Goal: Complete application form: Complete application form

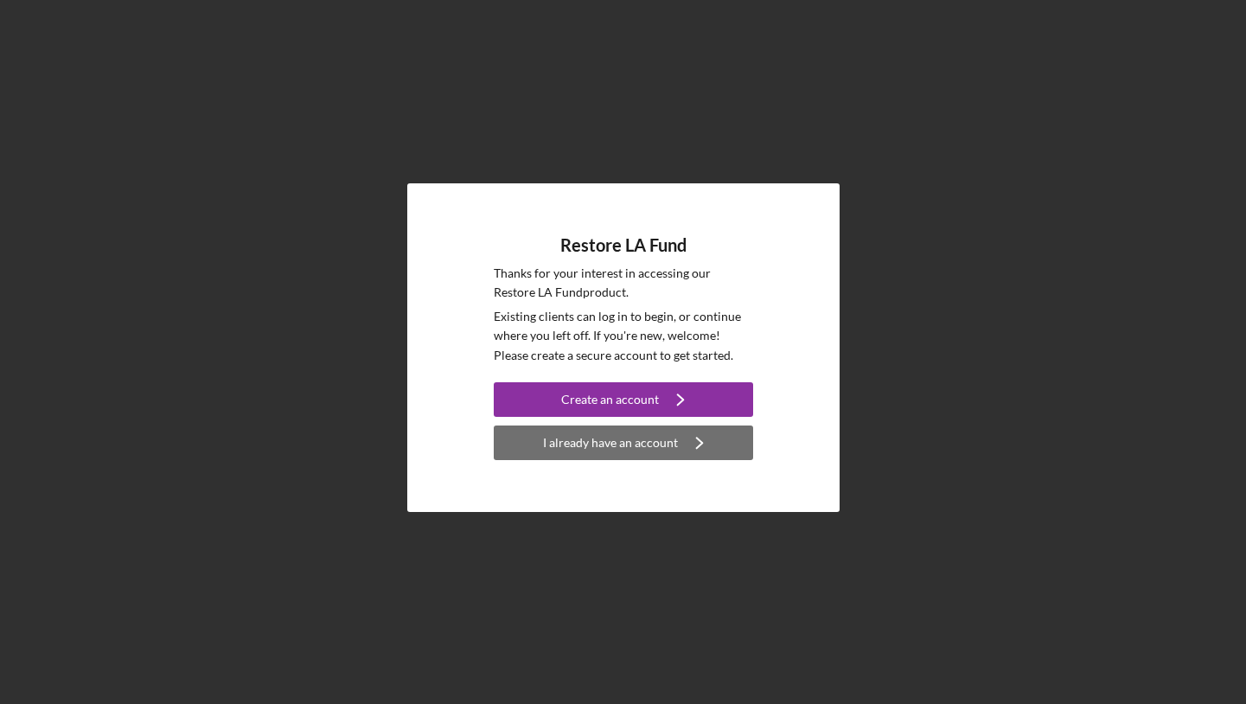
click at [604, 443] on div "I already have an account" at bounding box center [610, 442] width 135 height 35
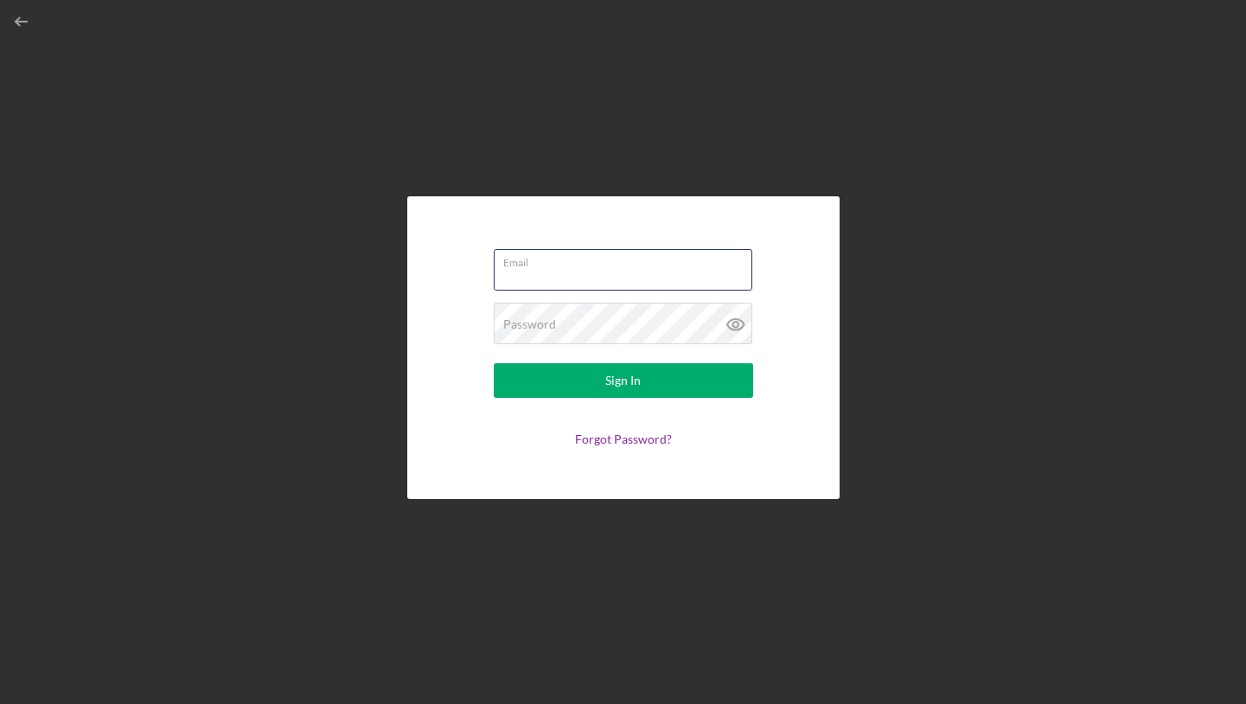
type input "[EMAIL_ADDRESS][DOMAIN_NAME]"
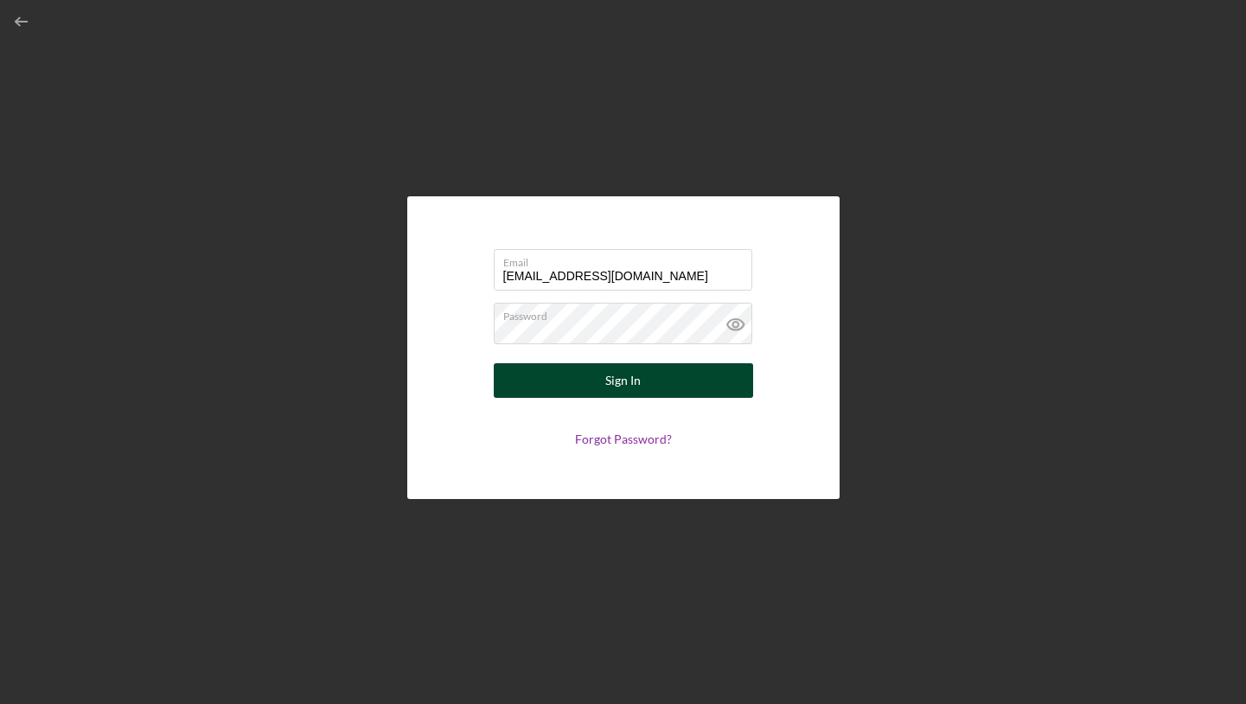
click at [579, 386] on button "Sign In" at bounding box center [623, 380] width 259 height 35
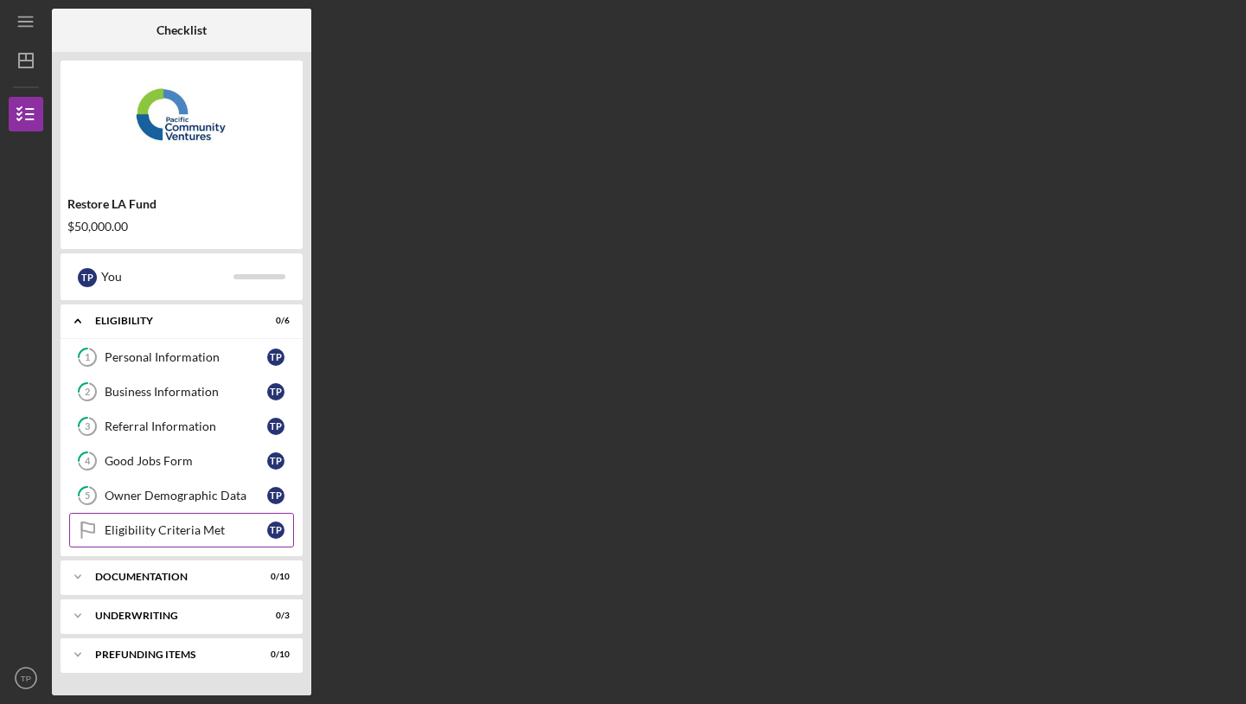
click at [183, 534] on div "Eligibility Criteria Met" at bounding box center [186, 530] width 163 height 14
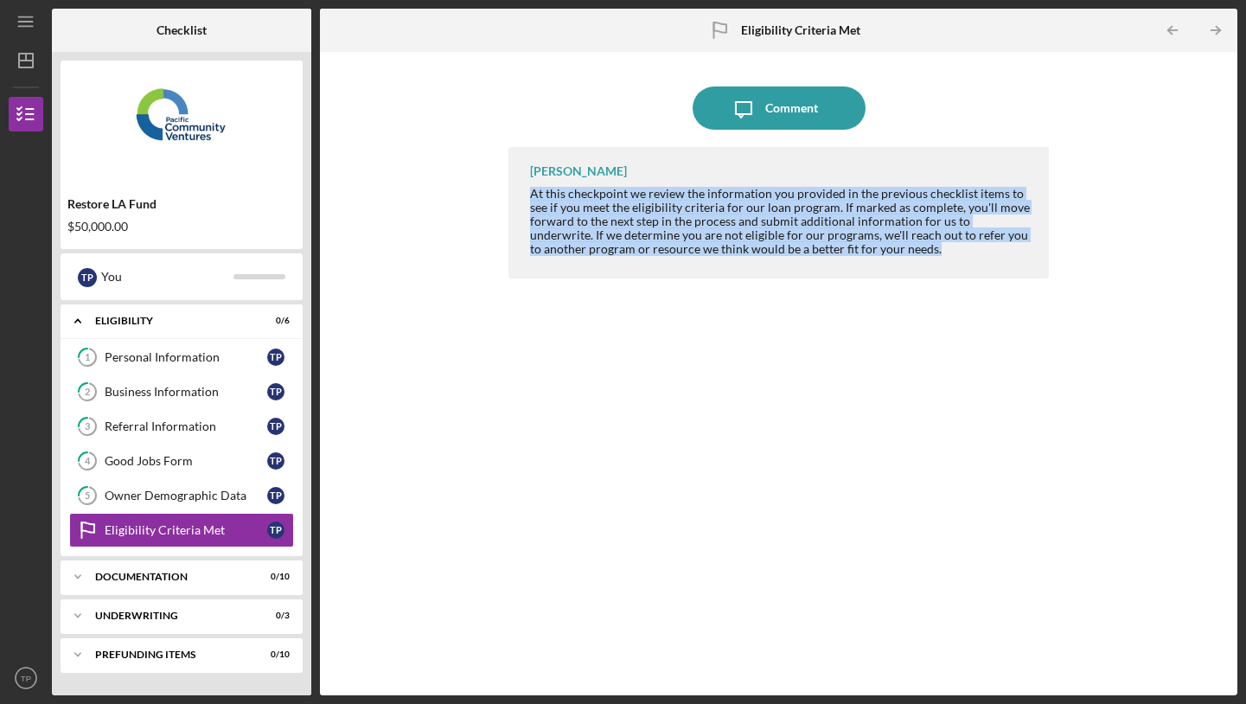
drag, startPoint x: 657, startPoint y: 175, endPoint x: 928, endPoint y: 251, distance: 280.8
click at [928, 251] on div "[PERSON_NAME] At this checkpoint we review the information you provided in the …" at bounding box center [778, 212] width 540 height 131
click at [928, 251] on div "At this checkpoint we review the information you provided in the previous check…" at bounding box center [780, 221] width 501 height 69
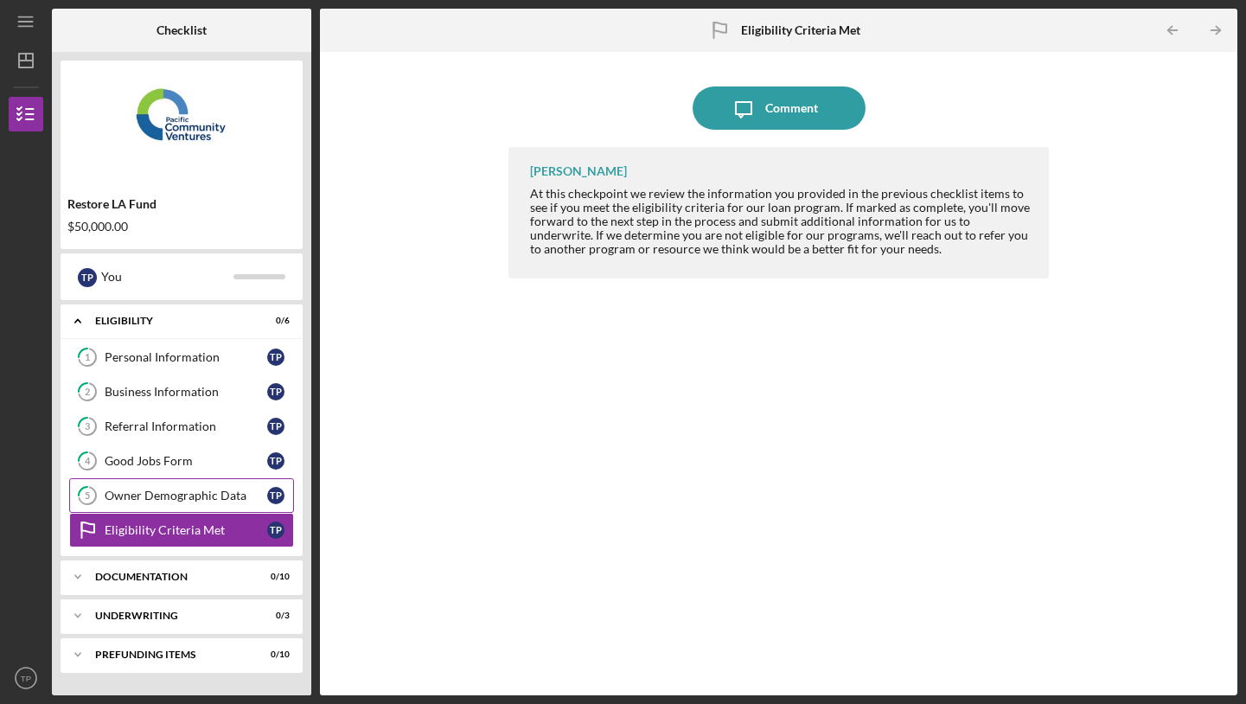
click at [159, 507] on link "5 Owner Demographic Data T P" at bounding box center [181, 495] width 225 height 35
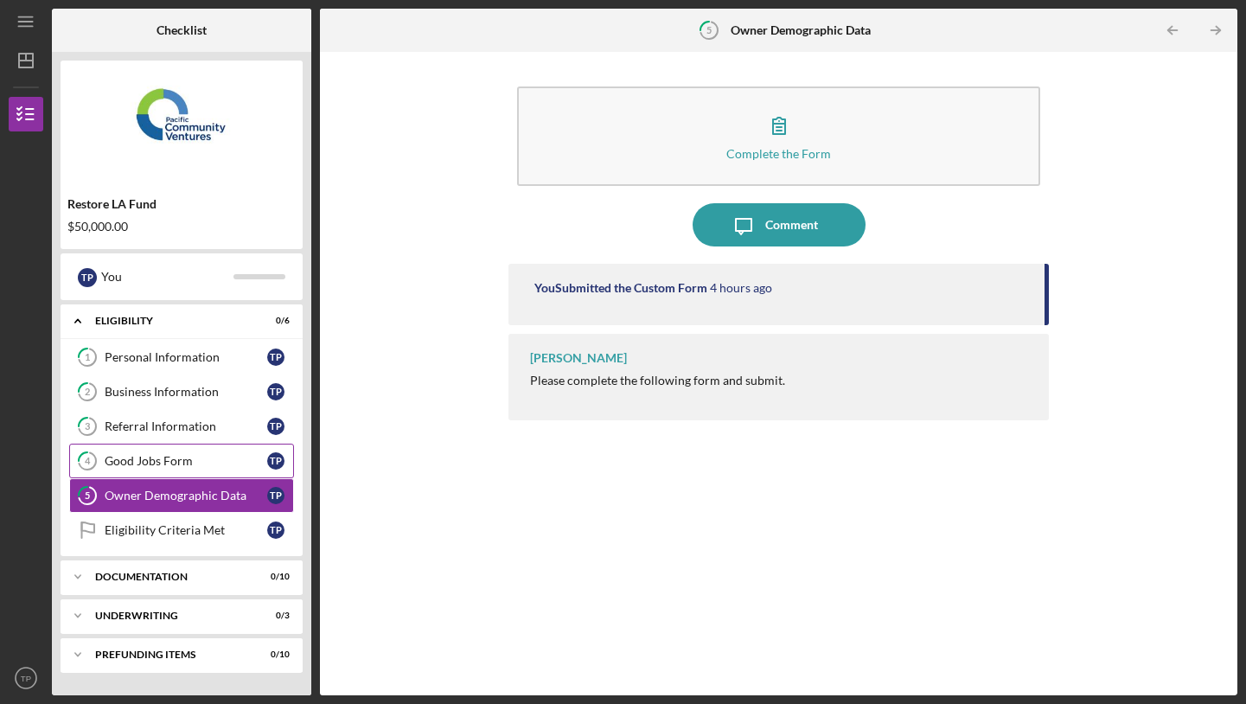
click at [177, 466] on div "Good Jobs Form" at bounding box center [186, 461] width 163 height 14
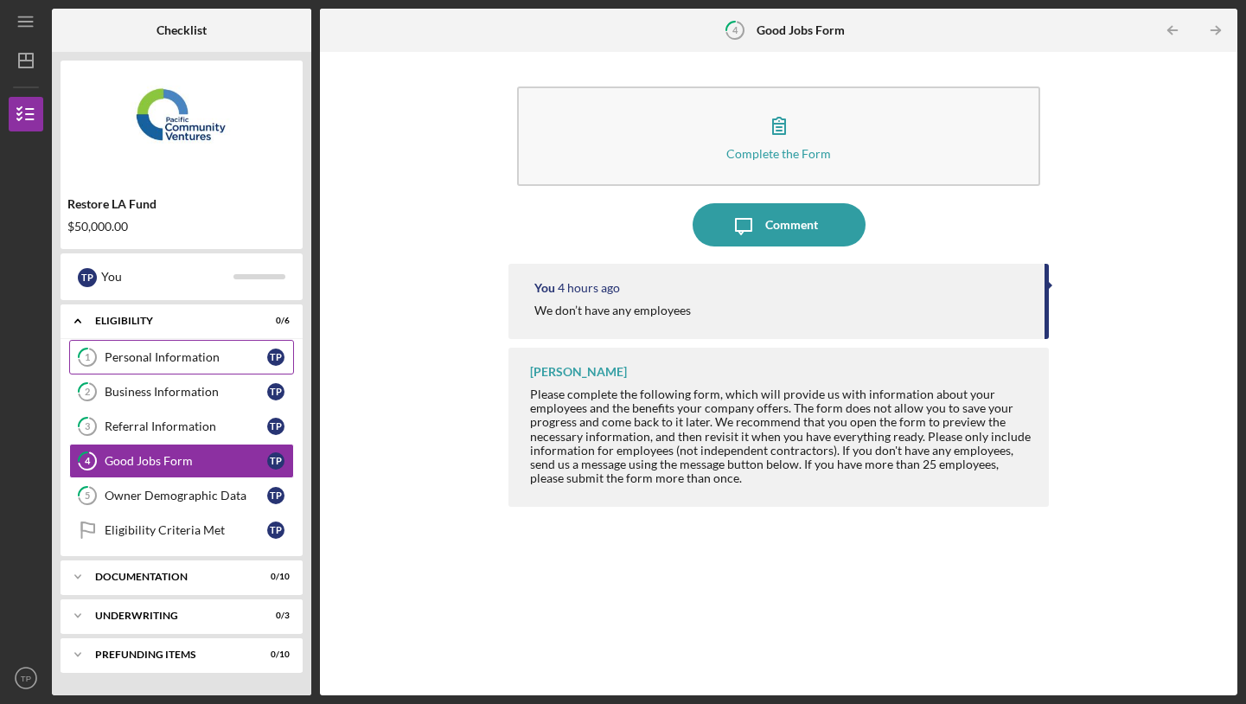
click at [141, 356] on div "Personal Information" at bounding box center [186, 357] width 163 height 14
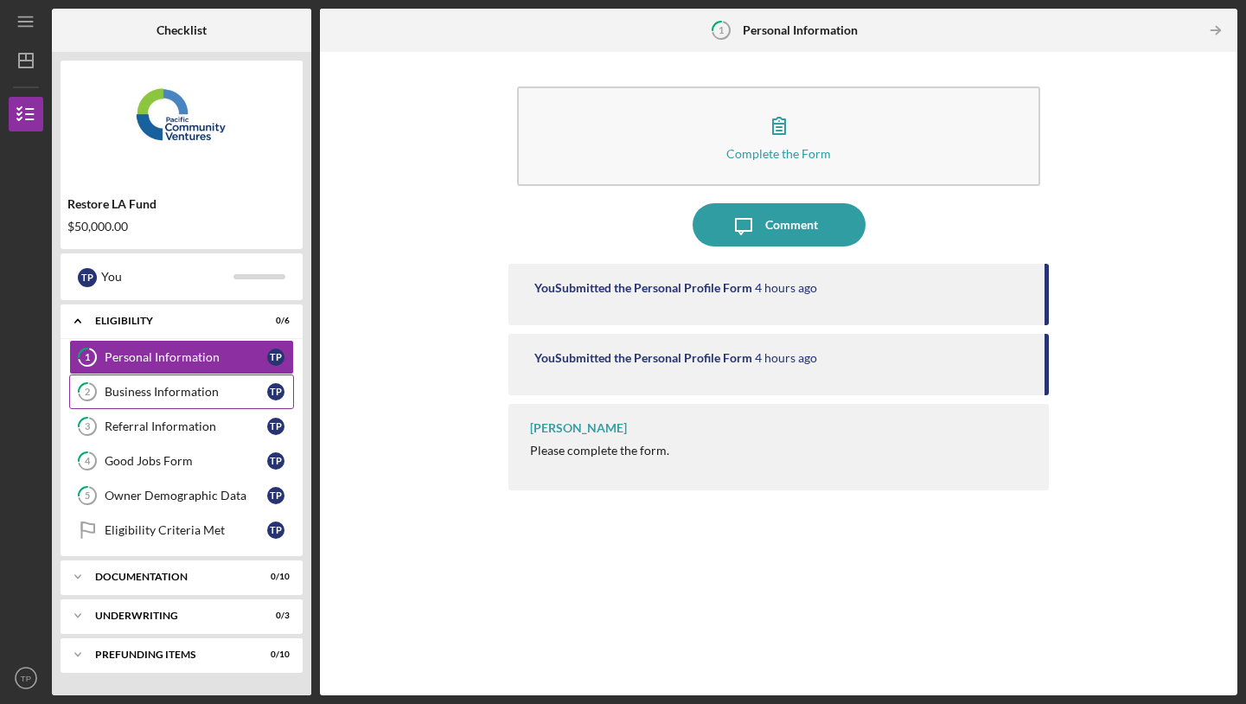
click at [144, 393] on div "Business Information" at bounding box center [186, 392] width 163 height 14
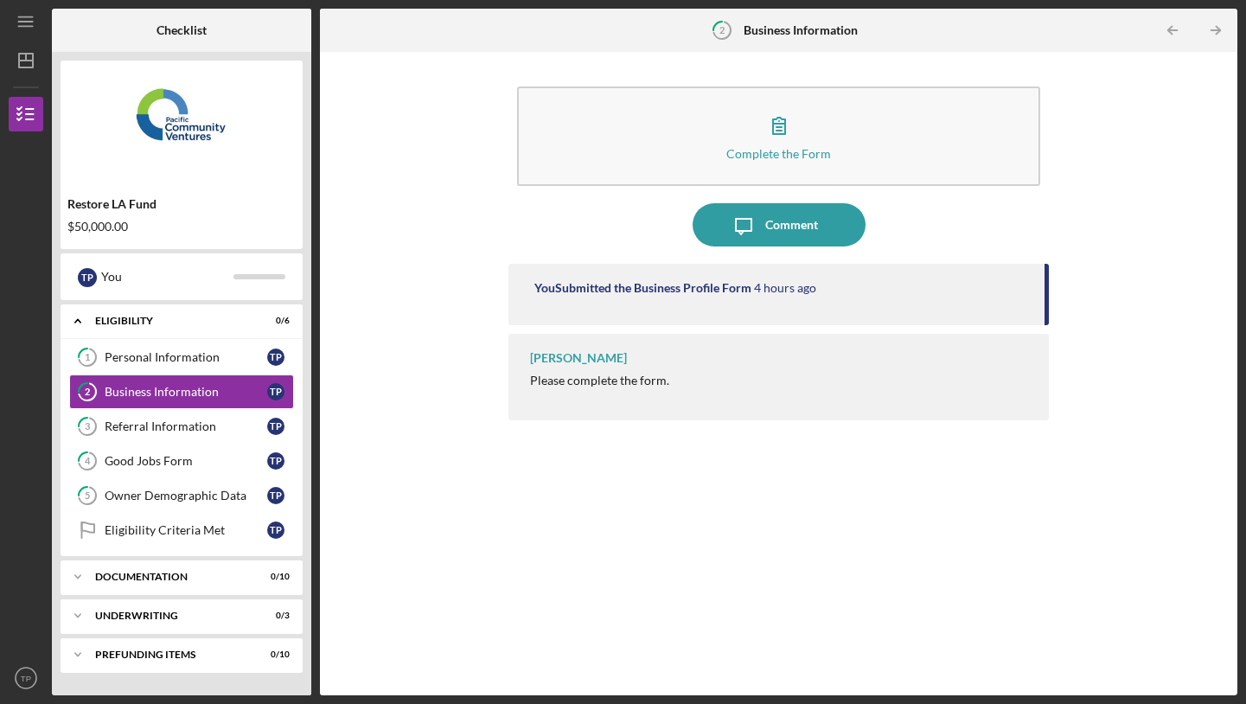
click at [758, 300] on div "You Submitted the Business Profile Form 4 hours ago" at bounding box center [778, 294] width 540 height 61
click at [124, 426] on div "Referral Information" at bounding box center [186, 426] width 163 height 14
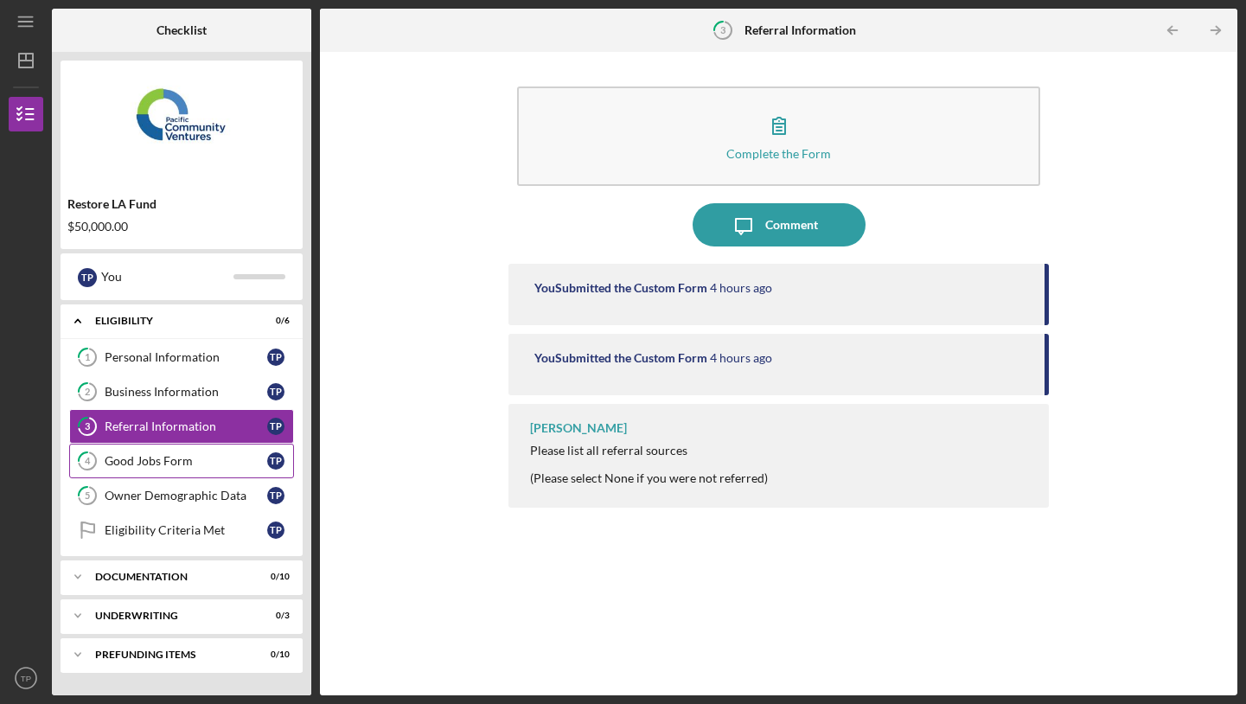
click at [131, 470] on link "4 Good Jobs Form T P" at bounding box center [181, 460] width 225 height 35
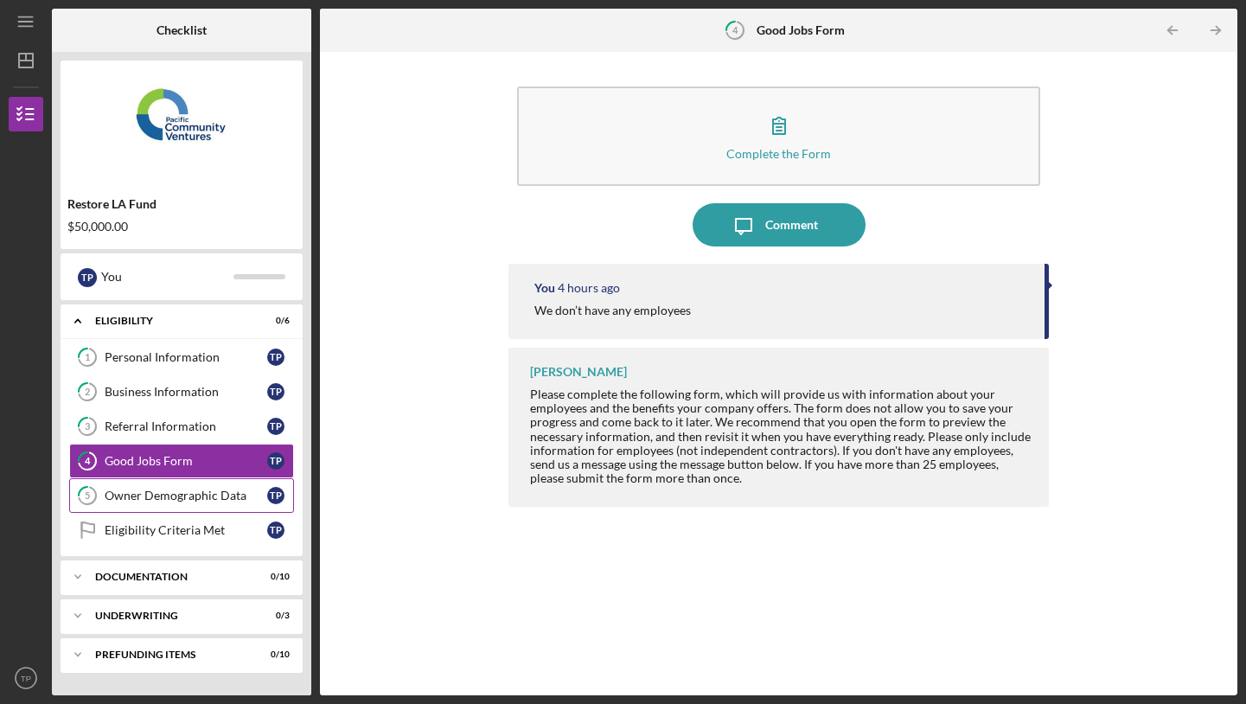
click at [133, 501] on div "Owner Demographic Data" at bounding box center [186, 495] width 163 height 14
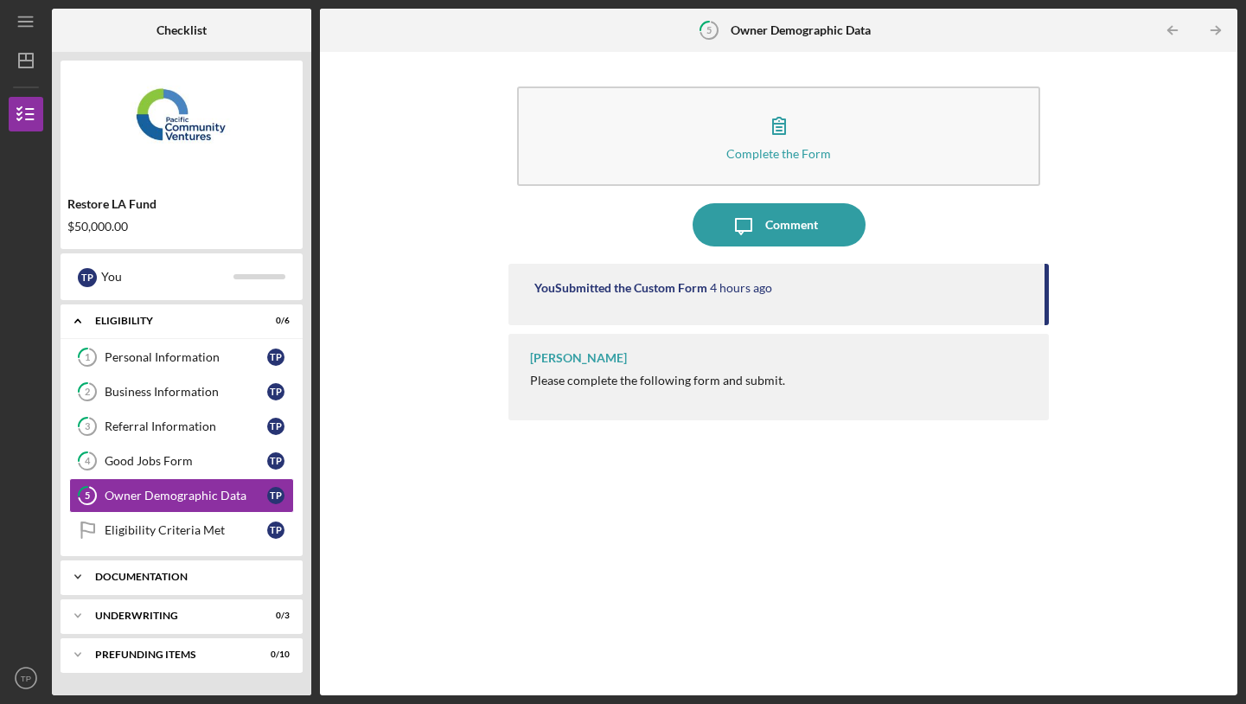
click at [135, 574] on div "Documentation" at bounding box center [188, 576] width 186 height 10
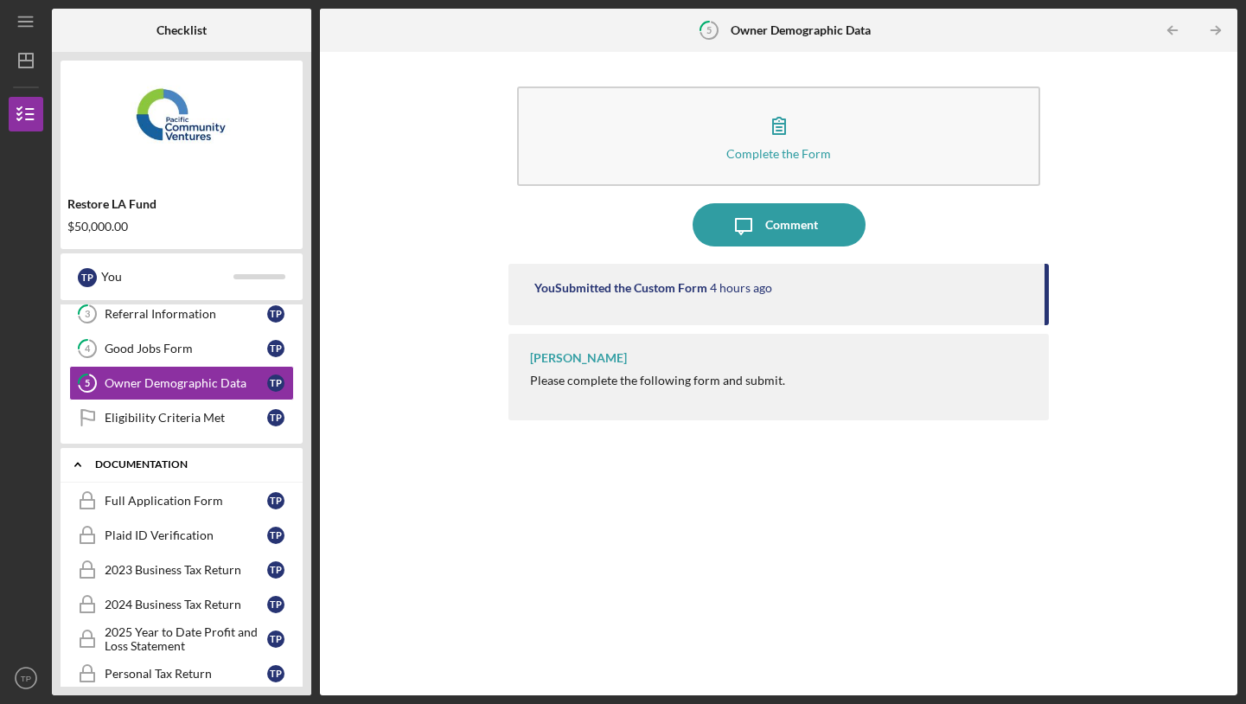
scroll to position [120, 0]
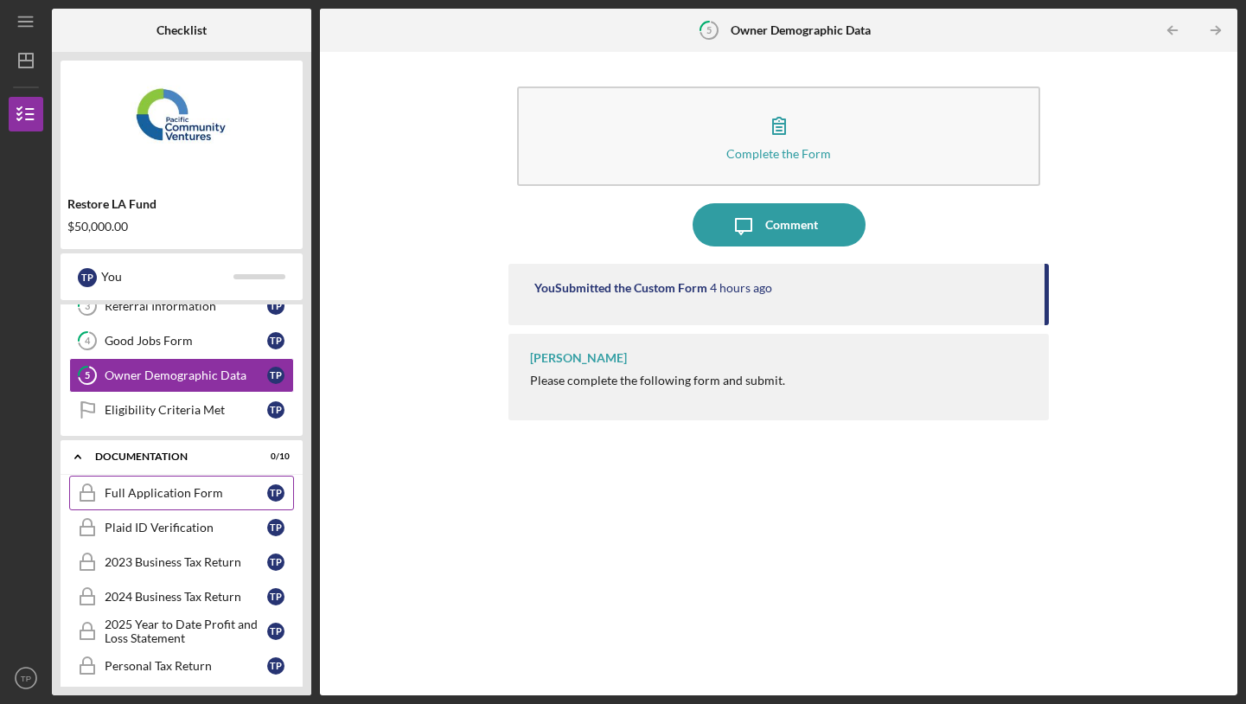
click at [163, 500] on link "Full Application Form Full Application Form T P" at bounding box center [181, 492] width 225 height 35
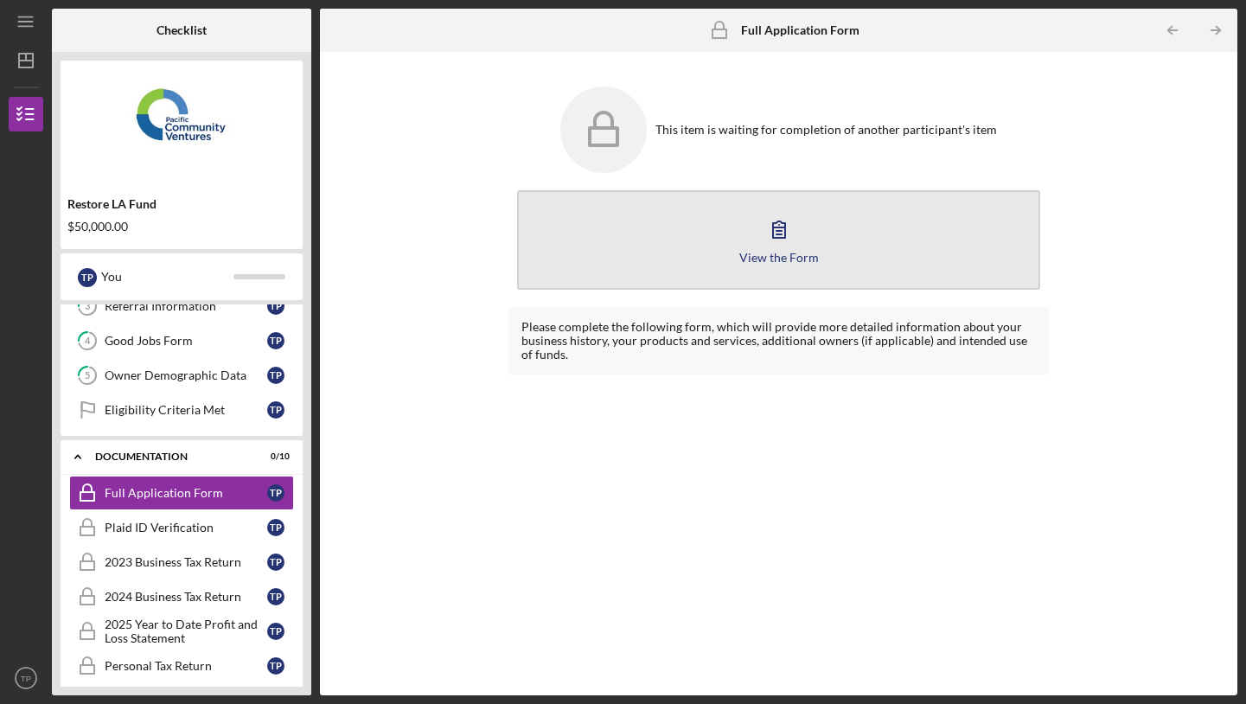
click at [673, 245] on button "View the Form Form" at bounding box center [778, 239] width 523 height 99
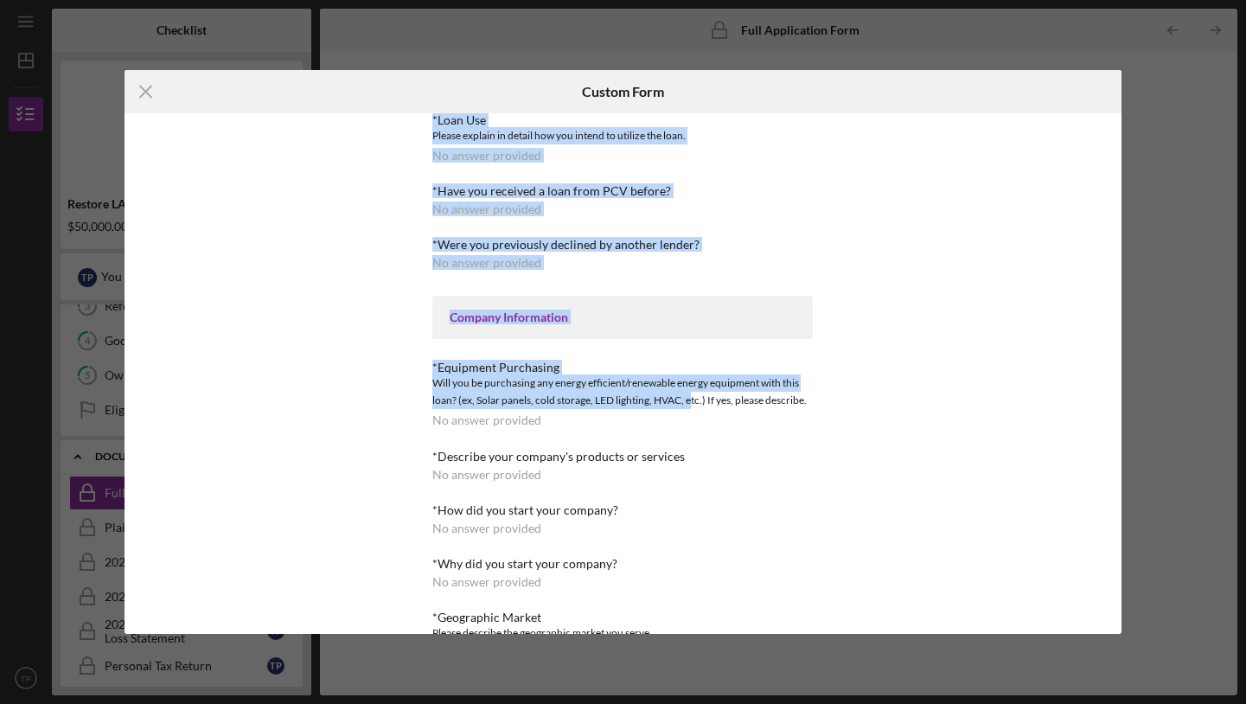
scroll to position [189, 0]
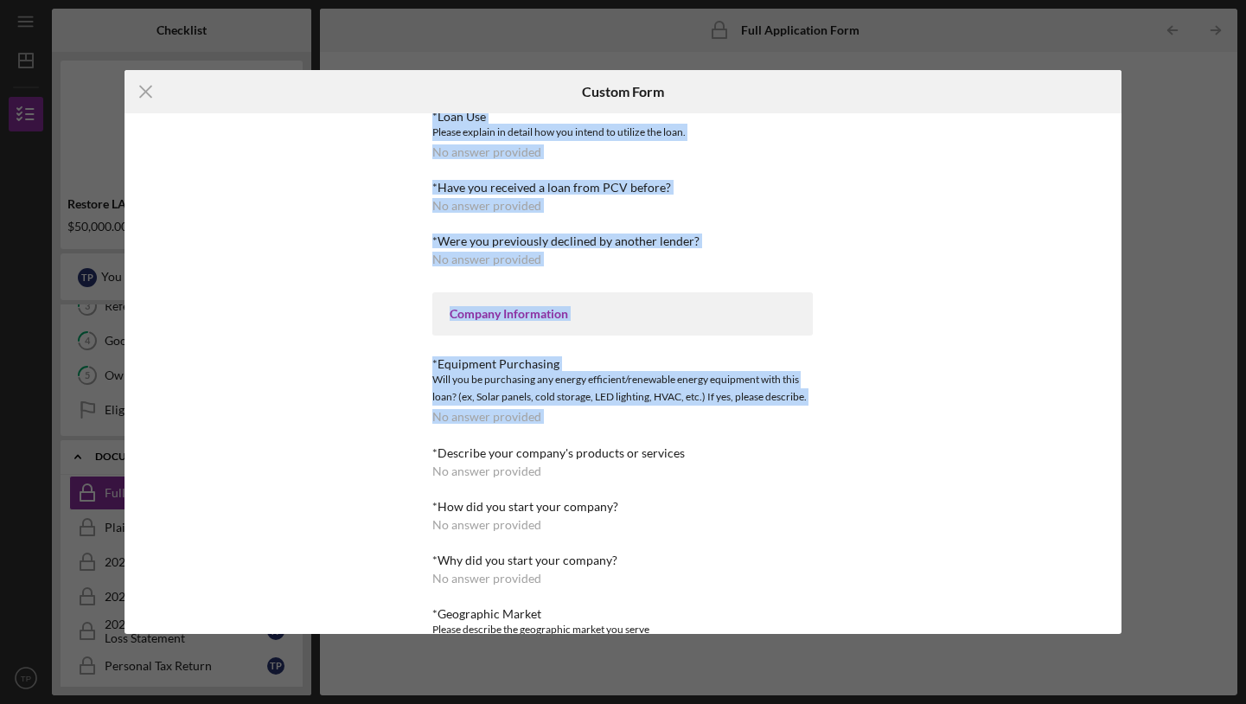
drag, startPoint x: 498, startPoint y: 252, endPoint x: 681, endPoint y: 424, distance: 251.9
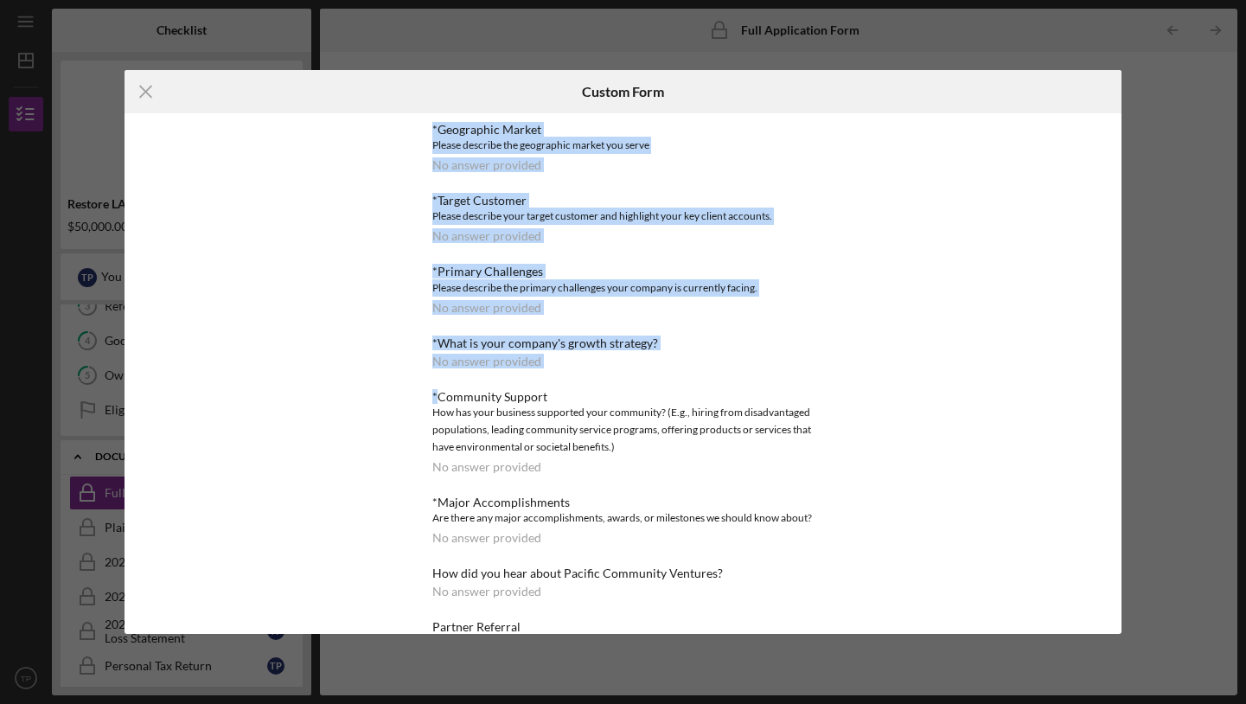
scroll to position [751, 0]
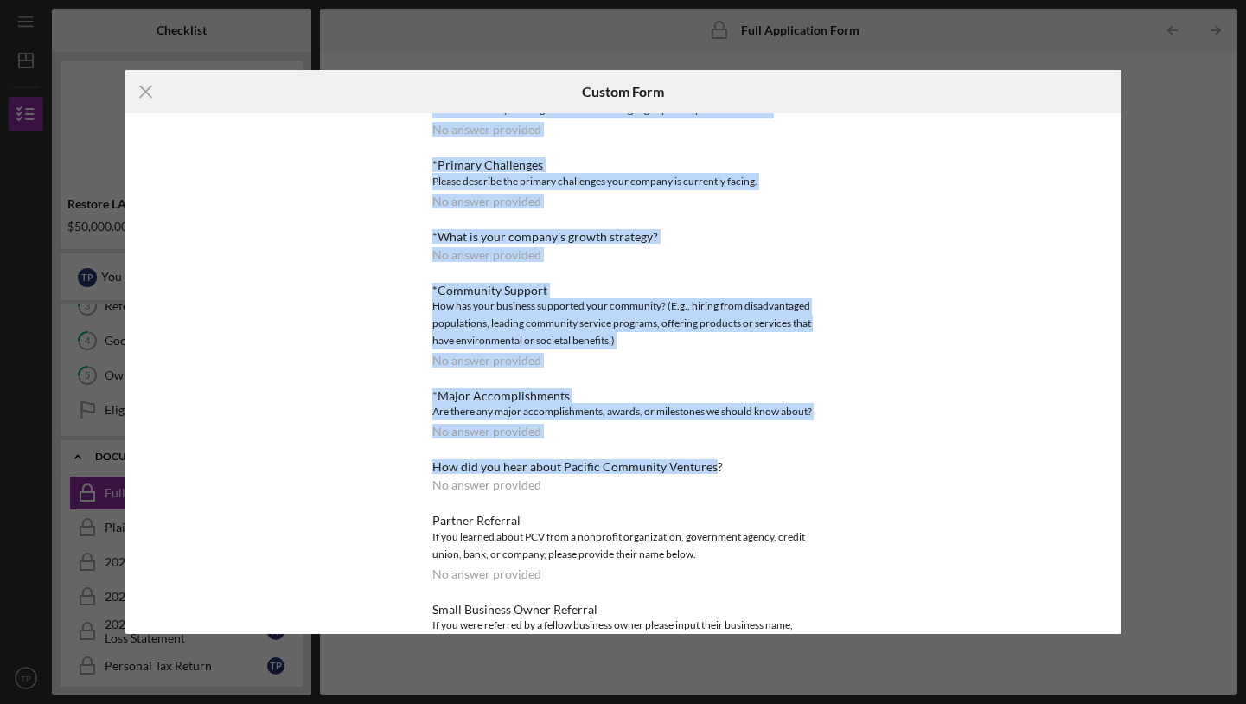
drag, startPoint x: 681, startPoint y: 424, endPoint x: 674, endPoint y: 479, distance: 54.9
click at [674, 479] on div "*Use of Proceeds No answer provided Loan Request *Requested Loan Amount No answ…" at bounding box center [622, 129] width 380 height 1574
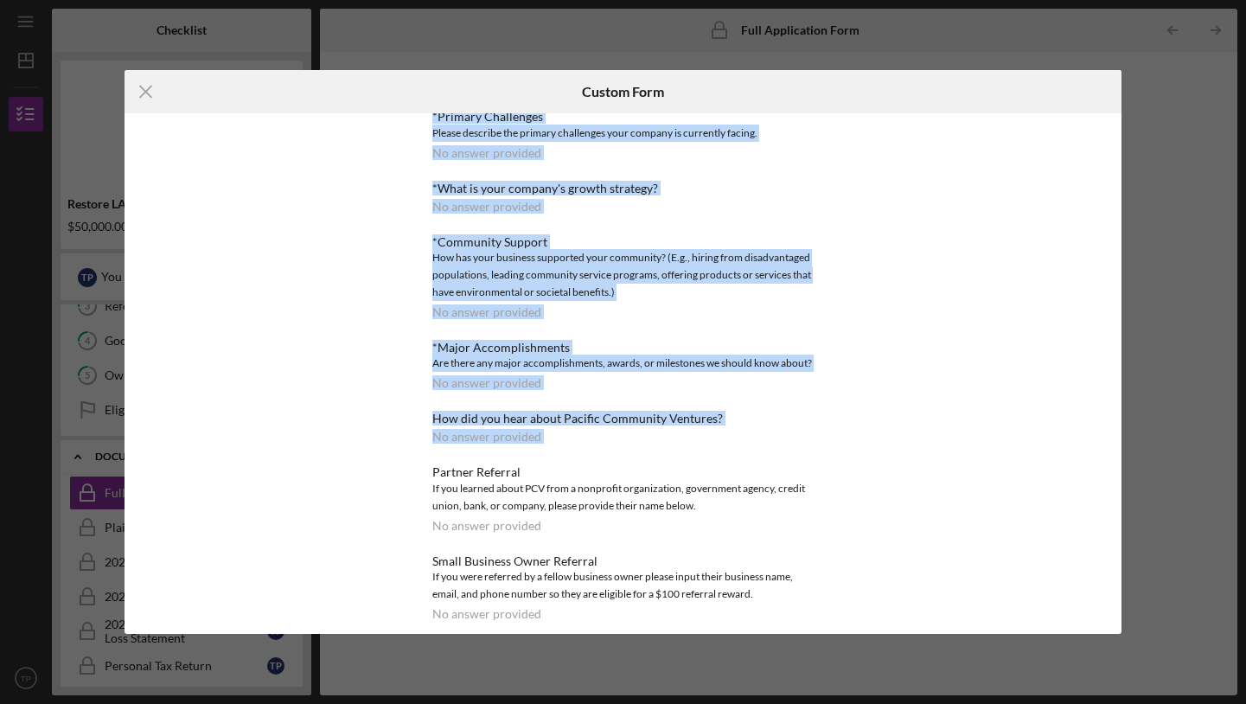
scroll to position [829, 0]
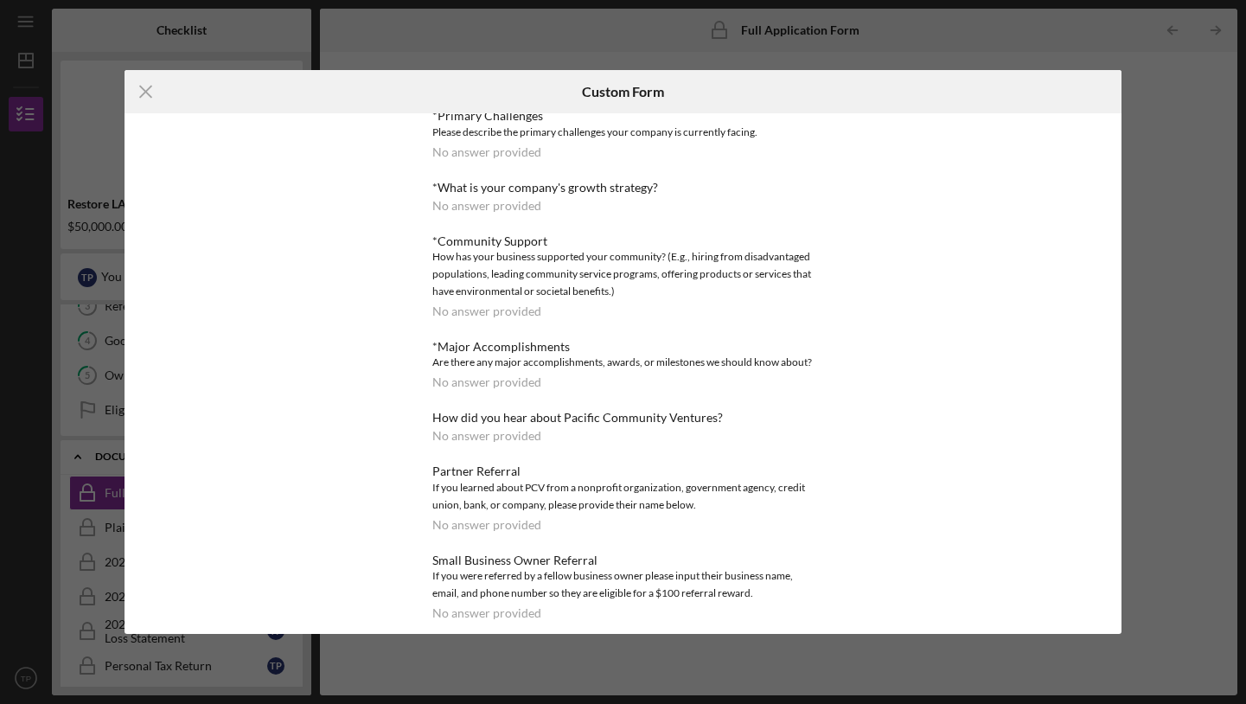
click at [674, 479] on div "If you learned about PCV from a nonprofit organization, government agency, cred…" at bounding box center [622, 496] width 380 height 35
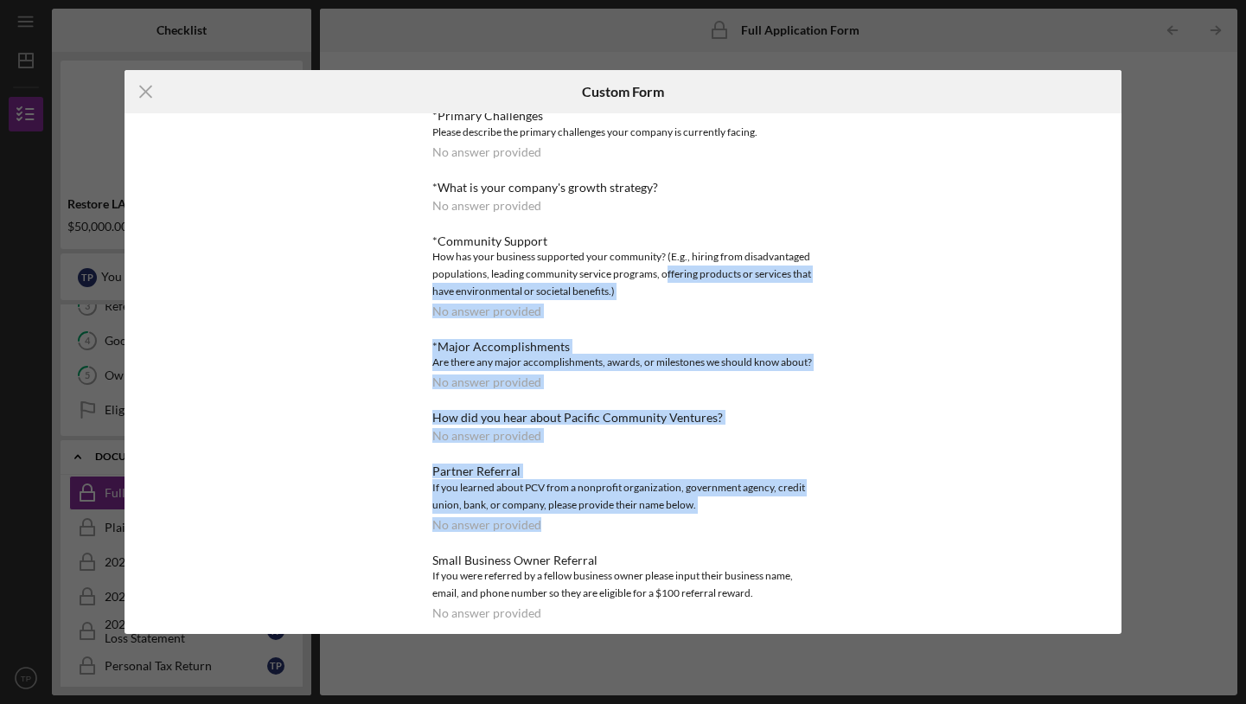
drag, startPoint x: 663, startPoint y: 523, endPoint x: 663, endPoint y: 274, distance: 249.0
click at [663, 274] on div "*Use of Proceeds No answer provided Loan Request *Requested Loan Amount No answ…" at bounding box center [622, 80] width 380 height 1574
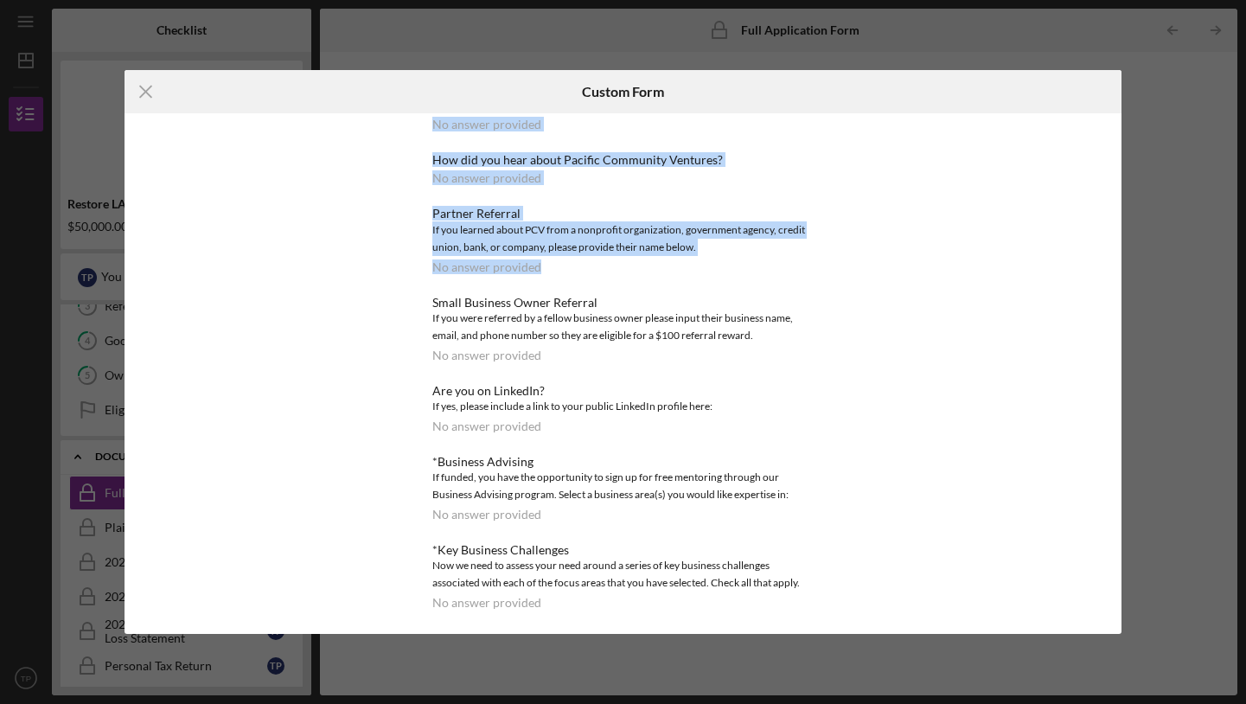
scroll to position [1086, 0]
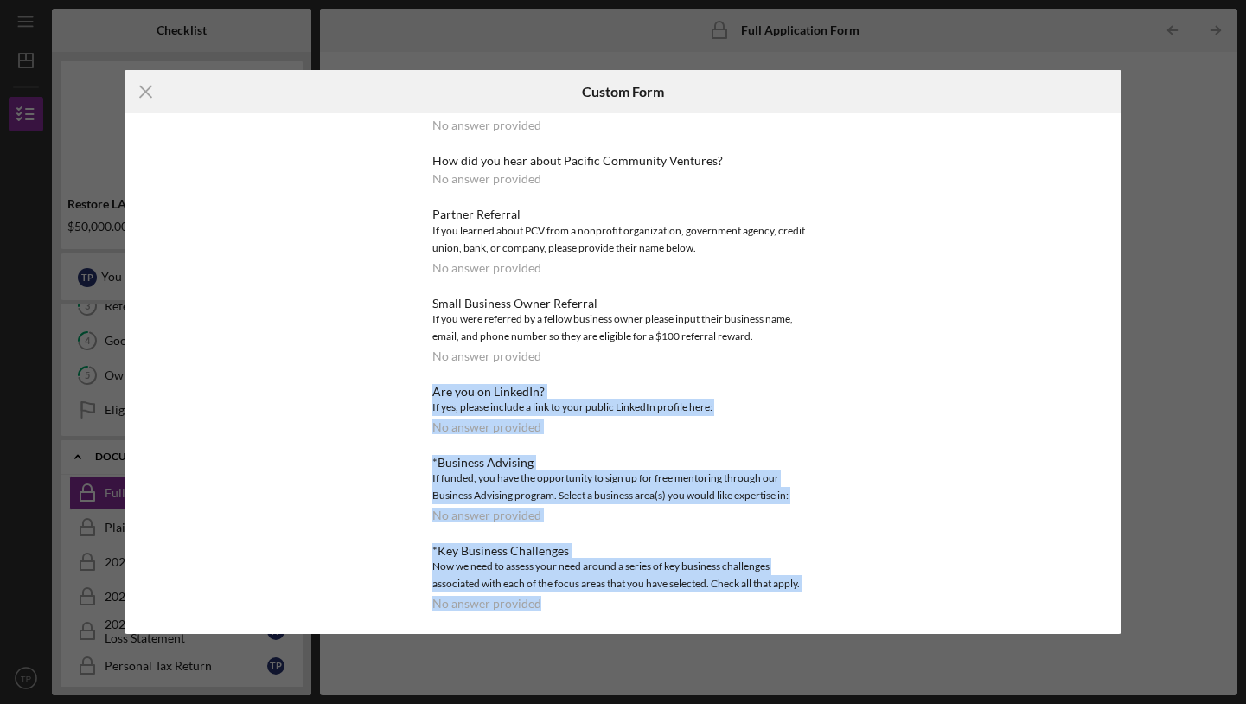
drag, startPoint x: 626, startPoint y: 367, endPoint x: 692, endPoint y: 594, distance: 236.1
click at [692, 594] on div "*Key Business Challenges Now we need to assess your need around a series of key…" at bounding box center [622, 577] width 380 height 67
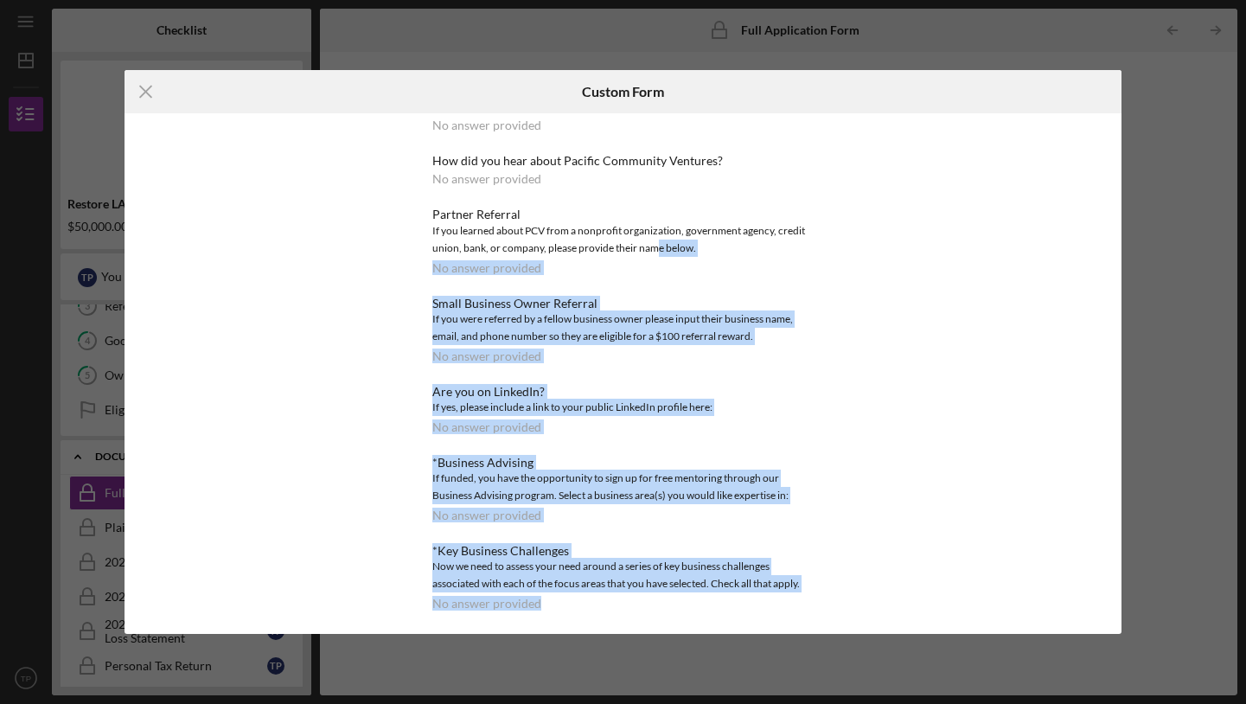
drag, startPoint x: 692, startPoint y: 594, endPoint x: 654, endPoint y: 247, distance: 348.8
click at [654, 247] on div "If you learned about PCV from a nonprofit organization, government agency, cred…" at bounding box center [622, 239] width 380 height 35
drag, startPoint x: 654, startPoint y: 247, endPoint x: 745, endPoint y: 611, distance: 375.3
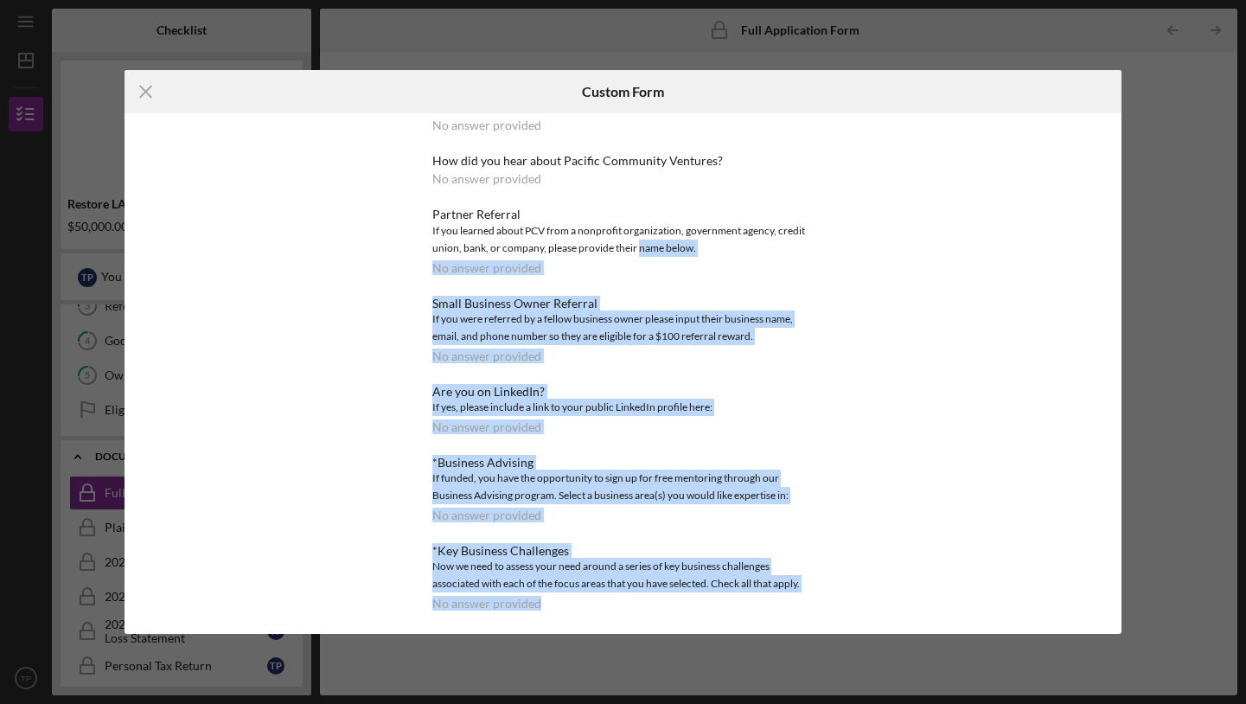
drag, startPoint x: 745, startPoint y: 611, endPoint x: 692, endPoint y: 297, distance: 318.2
click at [692, 297] on div "Small Business Owner Referral" at bounding box center [622, 304] width 380 height 14
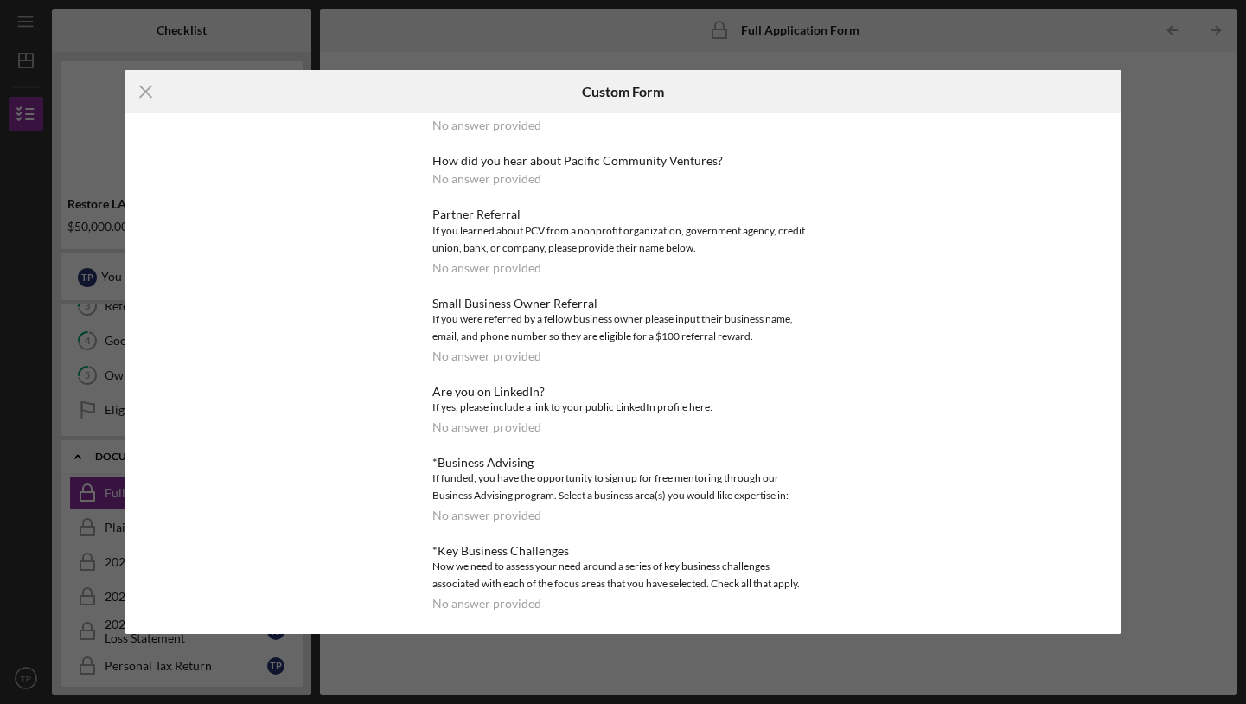
click at [507, 630] on div "*Use of Proceeds No answer provided Loan Request *Requested Loan Amount No answ…" at bounding box center [622, 373] width 475 height 520
click at [494, 655] on div "Icon/Menu Close Custom Form *Use of Proceeds No answer provided Loan Request *R…" at bounding box center [623, 352] width 1246 height 704
click at [138, 92] on icon "Icon/Menu Close" at bounding box center [145, 91] width 43 height 43
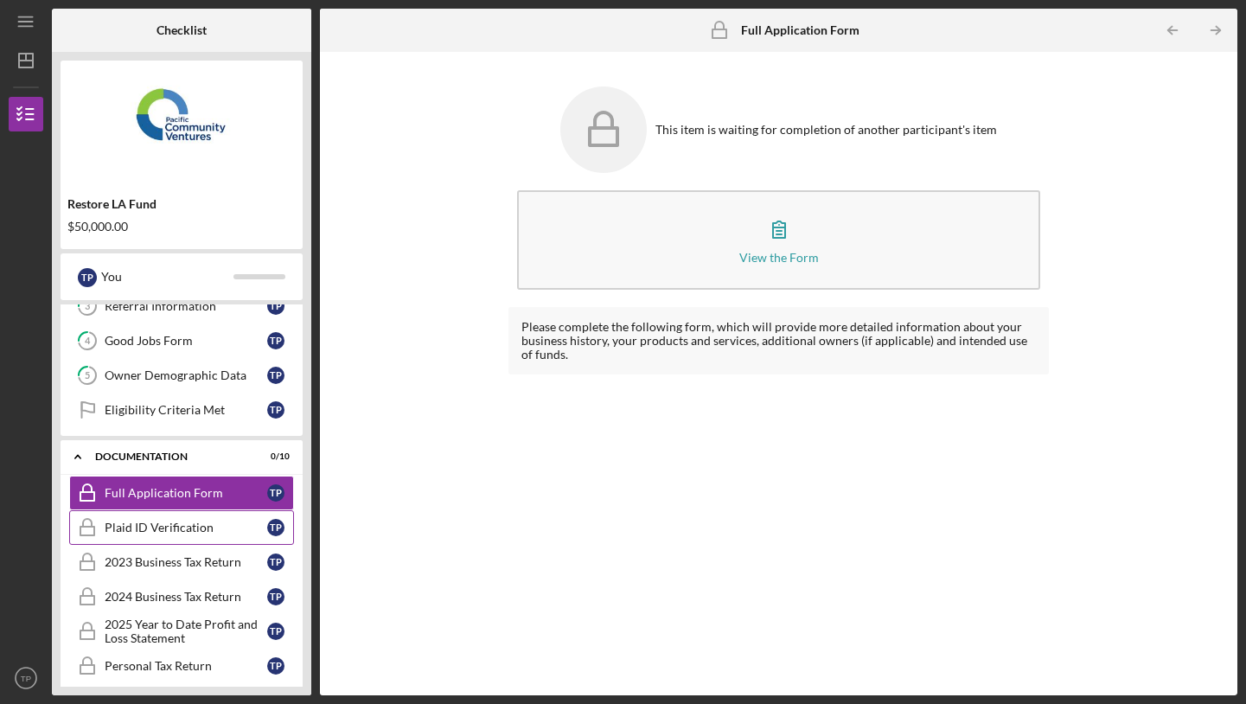
click at [215, 542] on link "Plaid ID Verification Plaid ID Verification T P" at bounding box center [181, 527] width 225 height 35
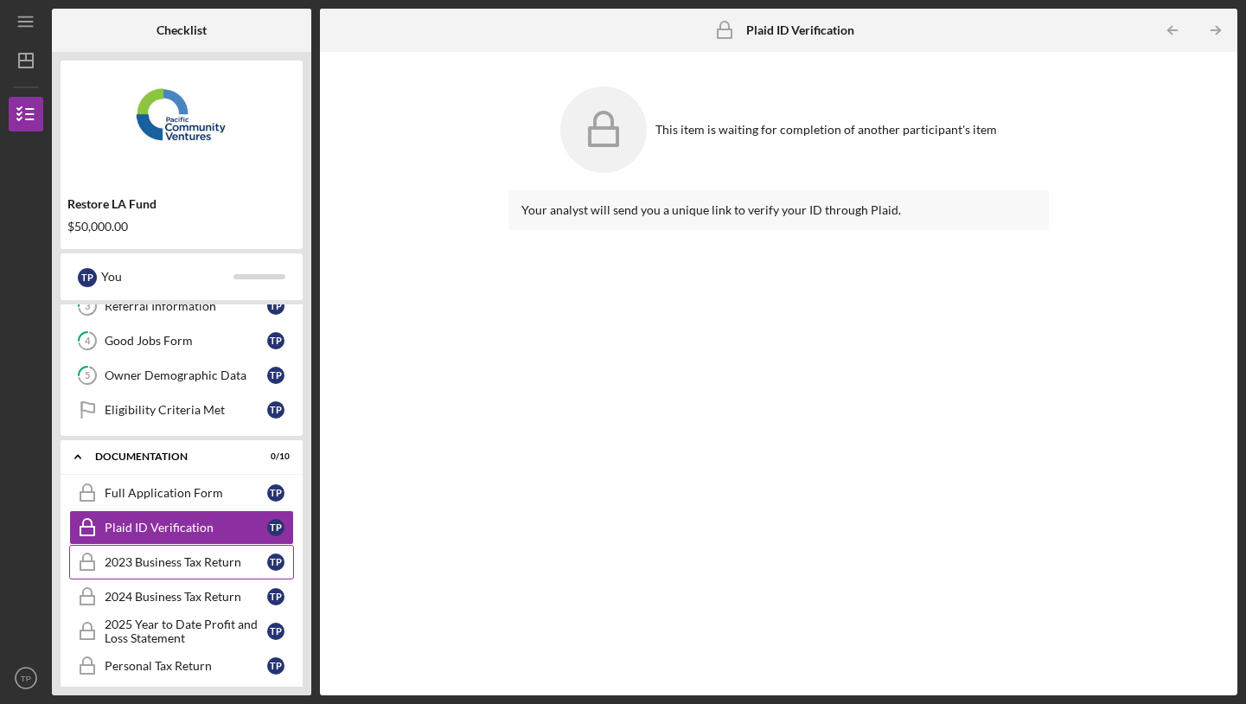
click at [217, 571] on link "2023 Business Tax Return 2023 Business Tax Return T P" at bounding box center [181, 562] width 225 height 35
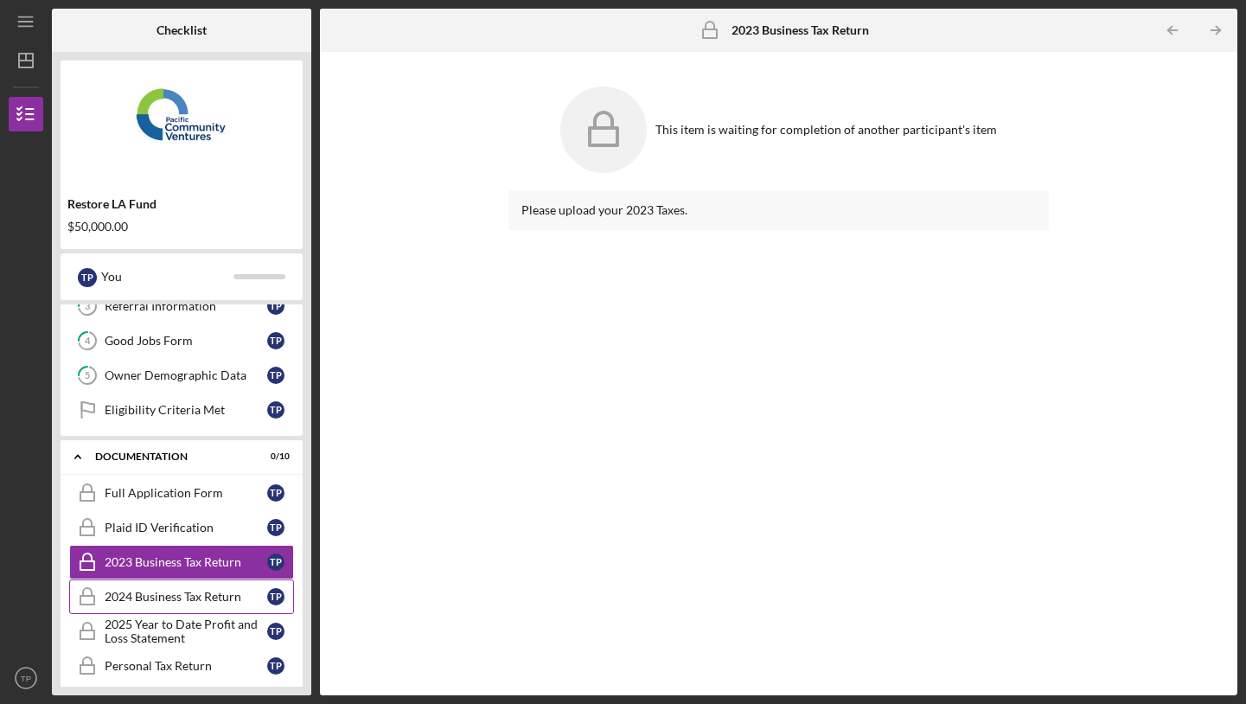
click at [208, 602] on div "2024 Business Tax Return" at bounding box center [186, 597] width 163 height 14
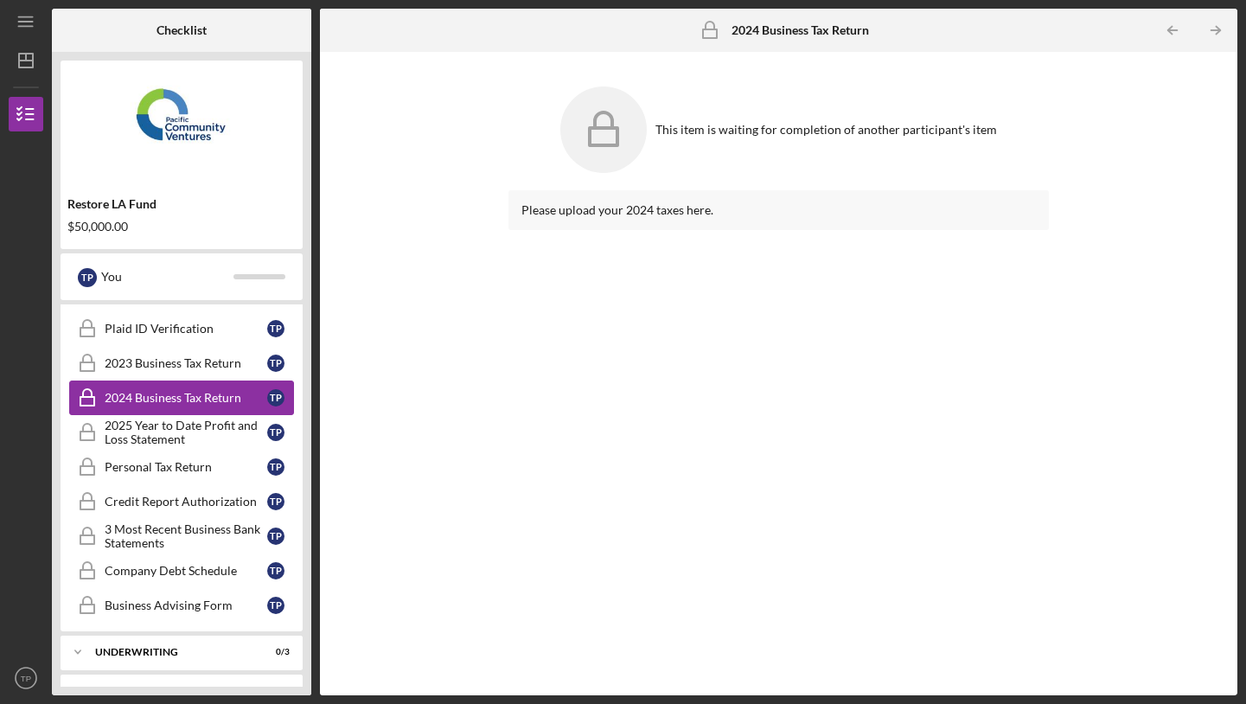
scroll to position [321, 0]
click at [226, 444] on link "2025 Year to Date Profit and Loss Statement 2025 Year to Date Profit and Loss S…" at bounding box center [181, 430] width 225 height 35
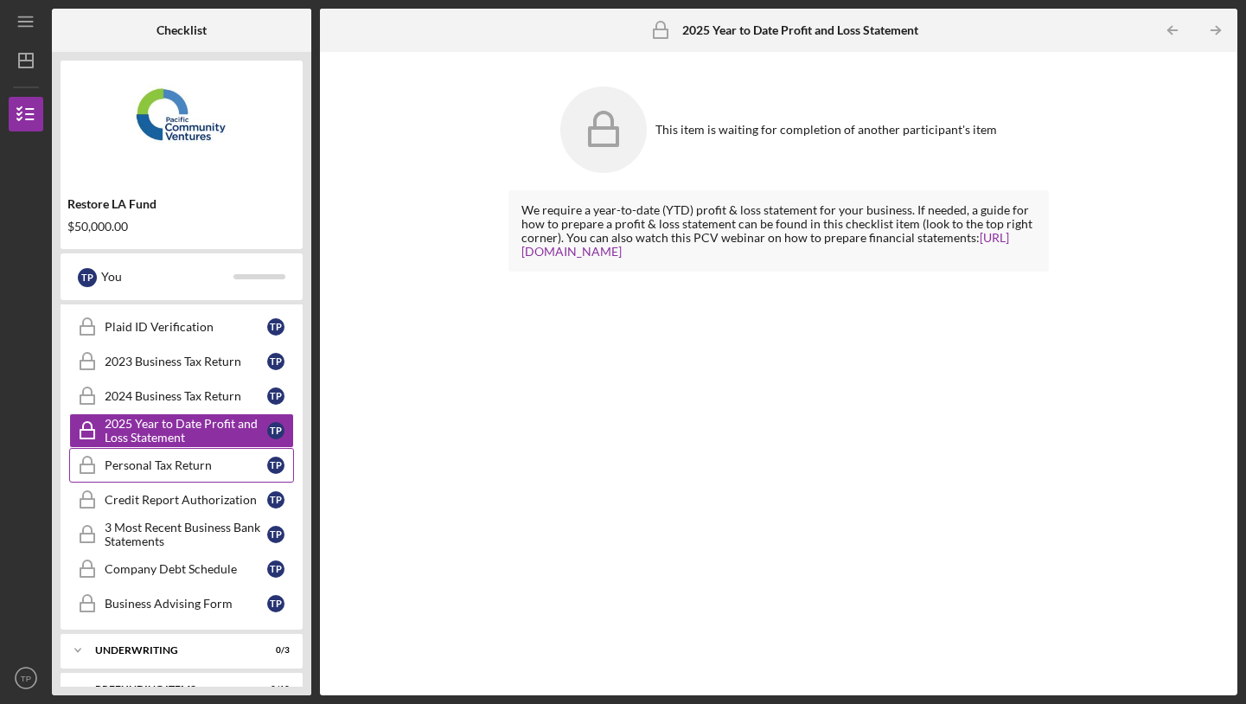
click at [219, 473] on link "Personal Tax Return Personal Tax Return T P" at bounding box center [181, 465] width 225 height 35
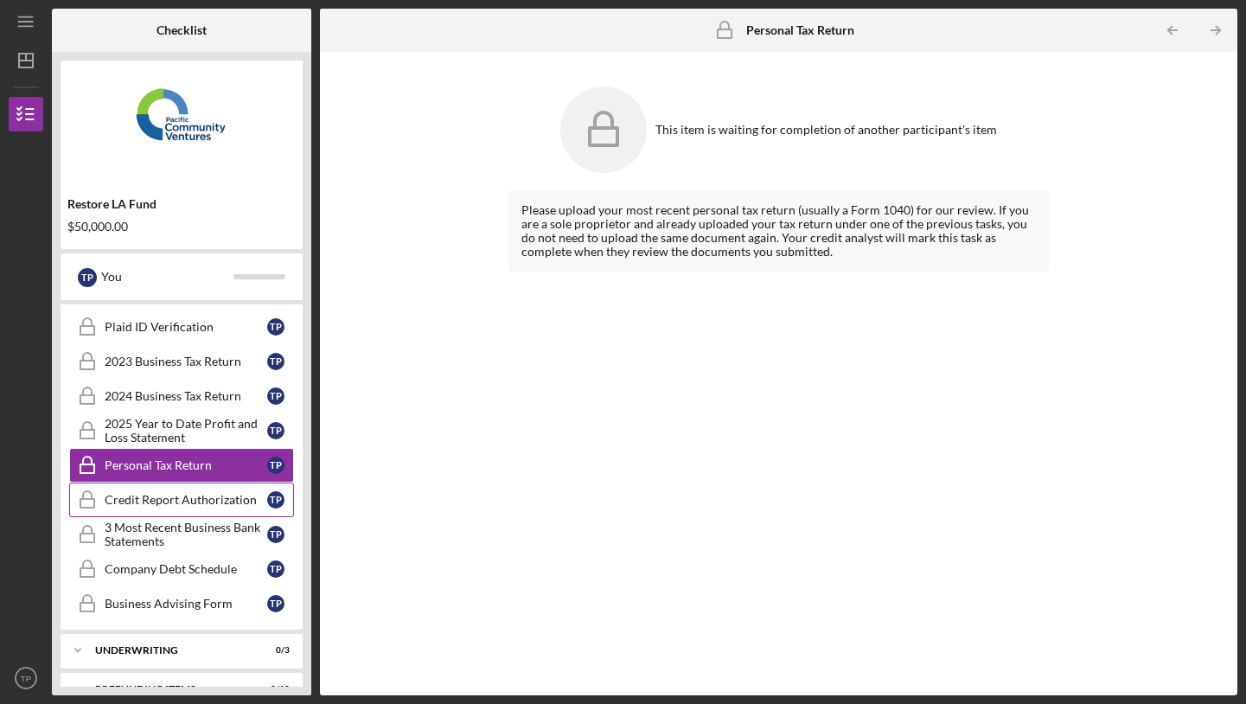
click at [210, 503] on div "Credit Report Authorization" at bounding box center [186, 500] width 163 height 14
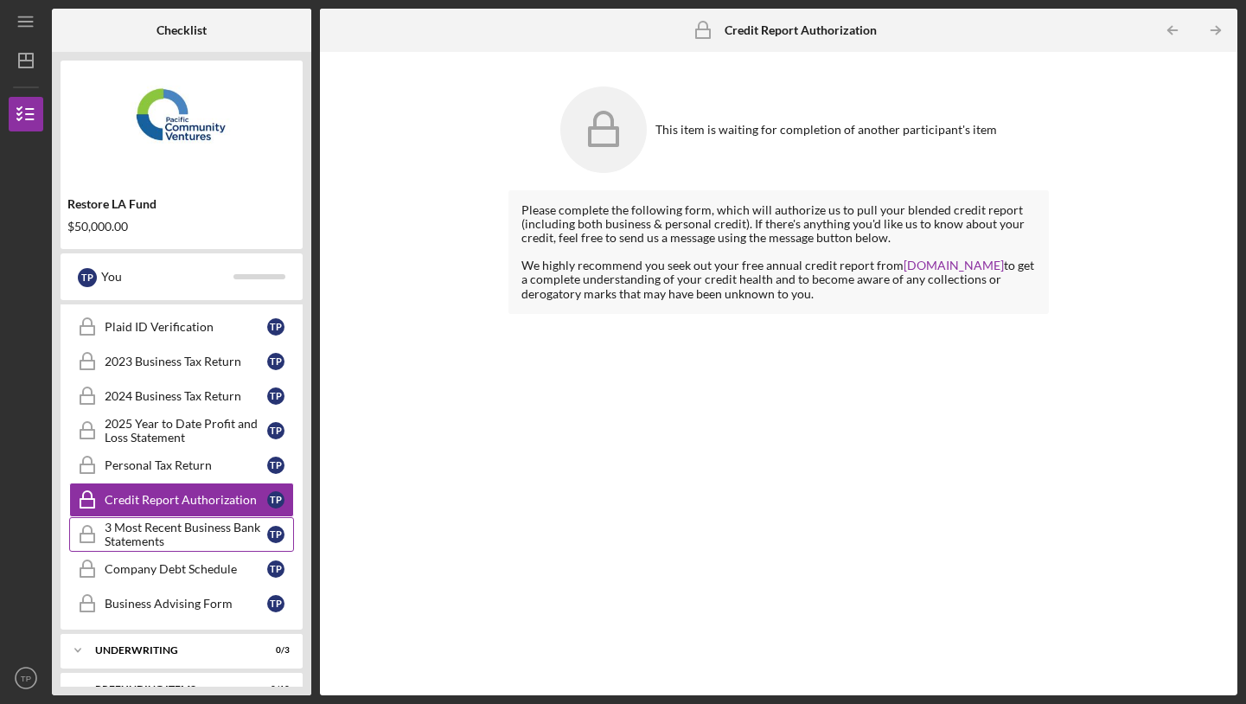
click at [204, 530] on div "3 Most Recent Business Bank Statements" at bounding box center [186, 534] width 163 height 28
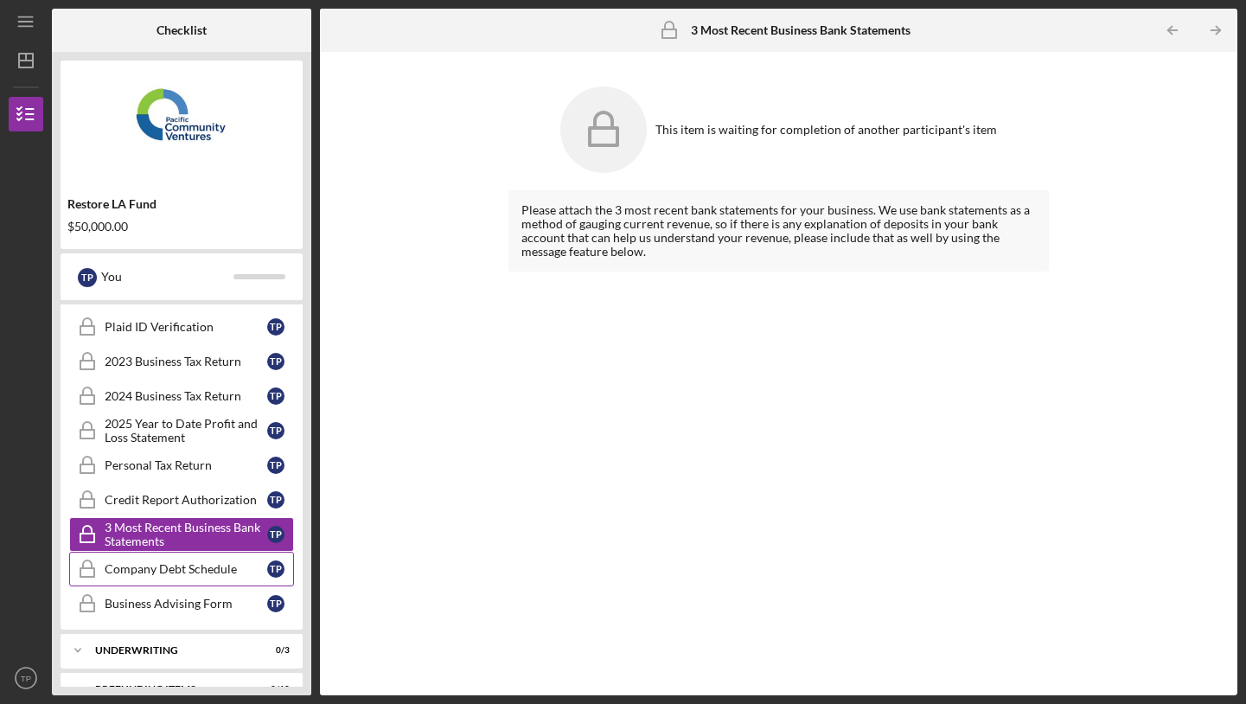
click at [199, 566] on div "Company Debt Schedule" at bounding box center [186, 569] width 163 height 14
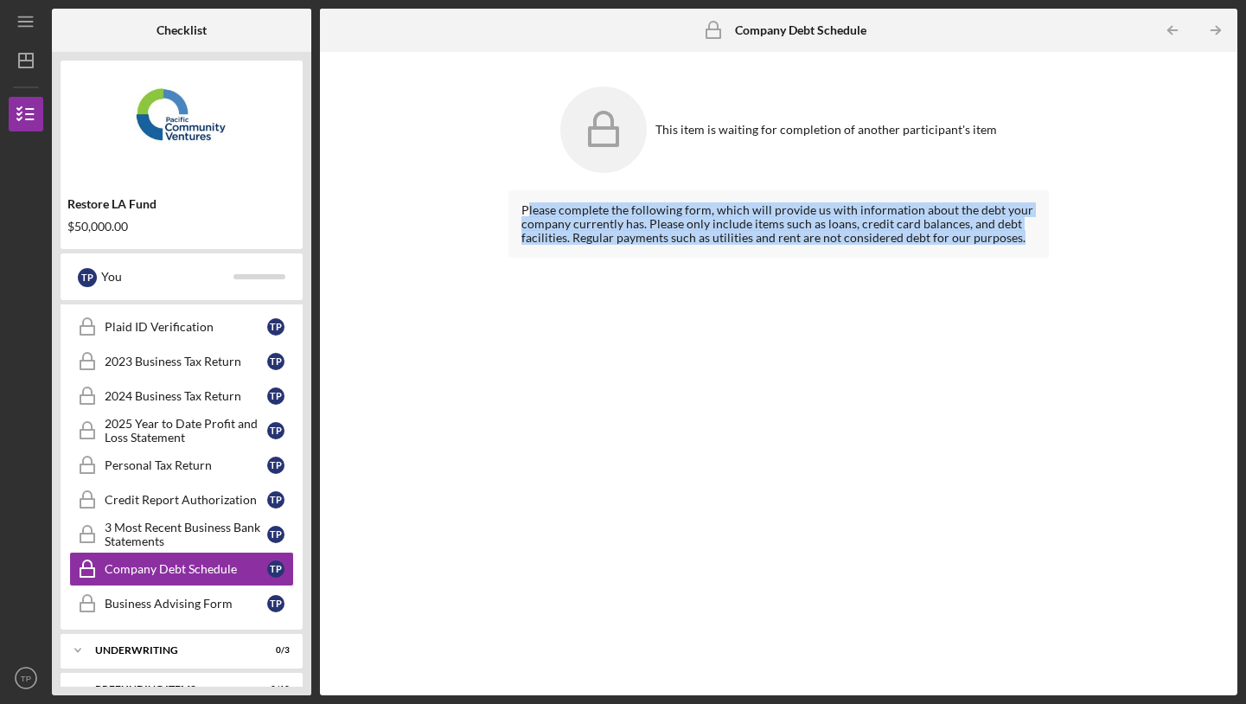
drag, startPoint x: 526, startPoint y: 211, endPoint x: 900, endPoint y: 340, distance: 395.0
click at [900, 340] on div "Please complete the following form, which will provide us with information abou…" at bounding box center [778, 429] width 540 height 479
drag, startPoint x: 900, startPoint y: 340, endPoint x: 676, endPoint y: 61, distance: 357.2
click at [676, 61] on div "This item is waiting for completion of another participant's item Please comple…" at bounding box center [778, 374] width 540 height 626
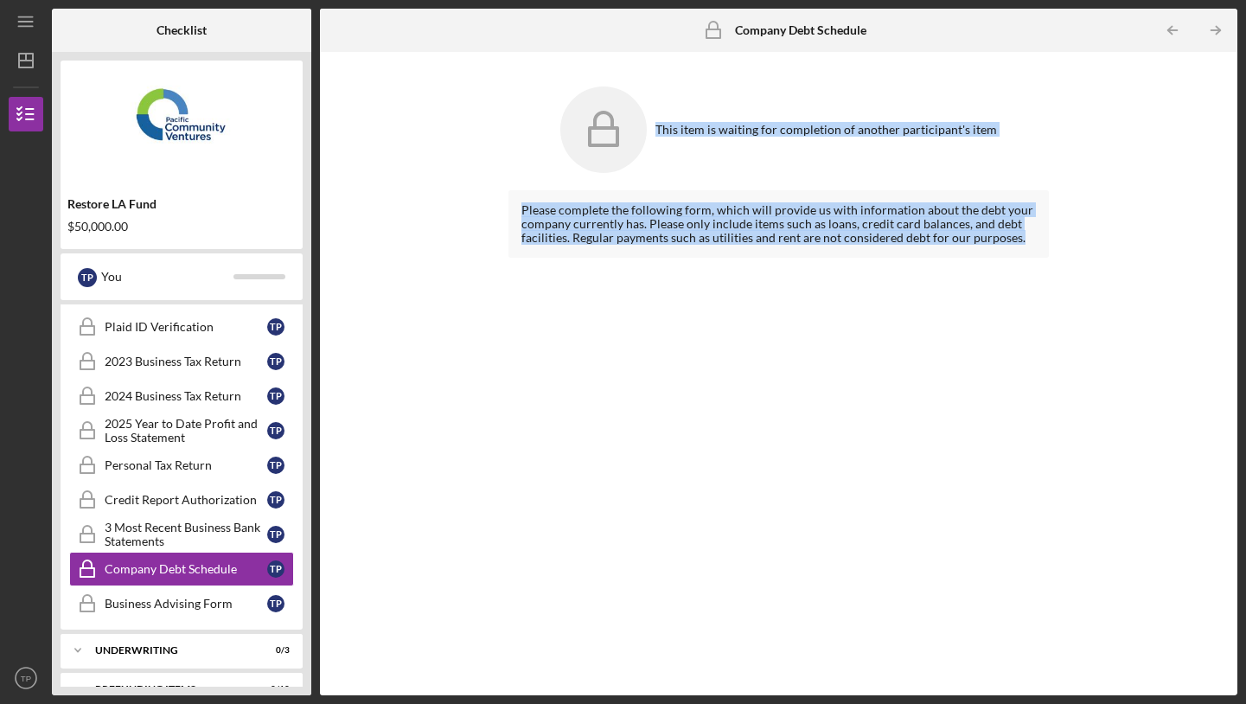
click at [488, 155] on div "This item is waiting for completion of another participant's item Please comple…" at bounding box center [778, 374] width 900 height 626
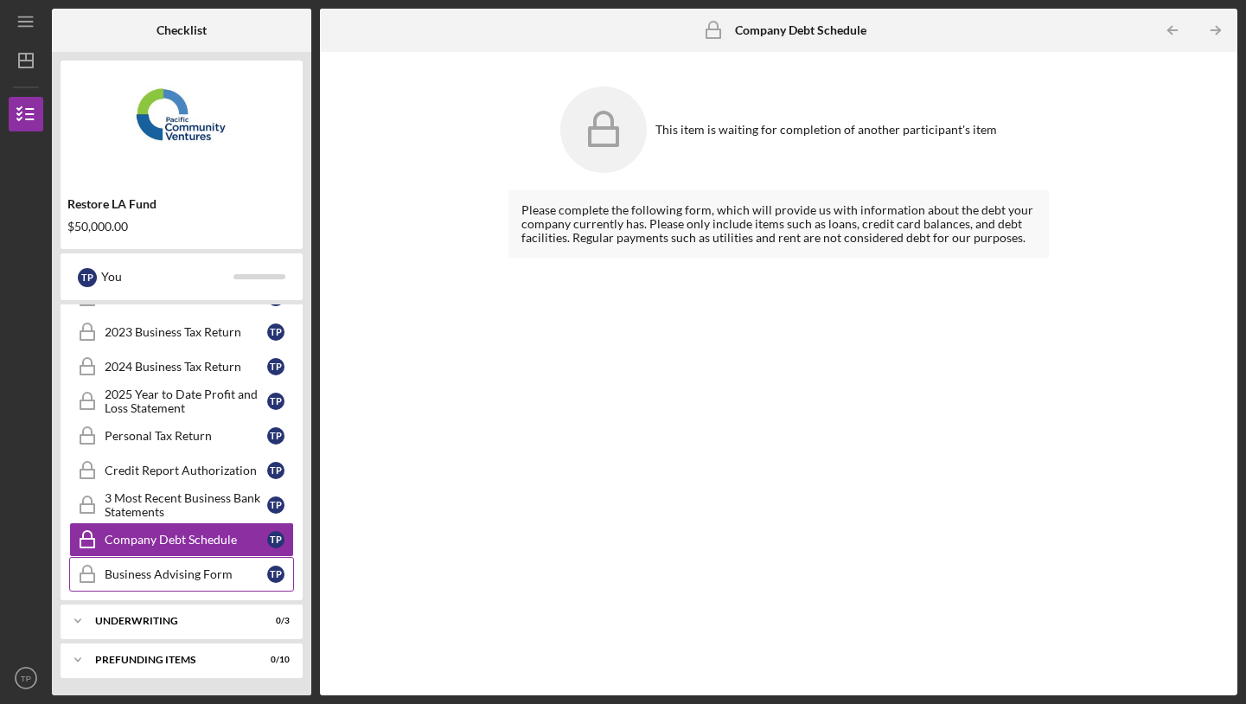
scroll to position [350, 0]
click at [174, 571] on div "Business Advising Form" at bounding box center [186, 574] width 163 height 14
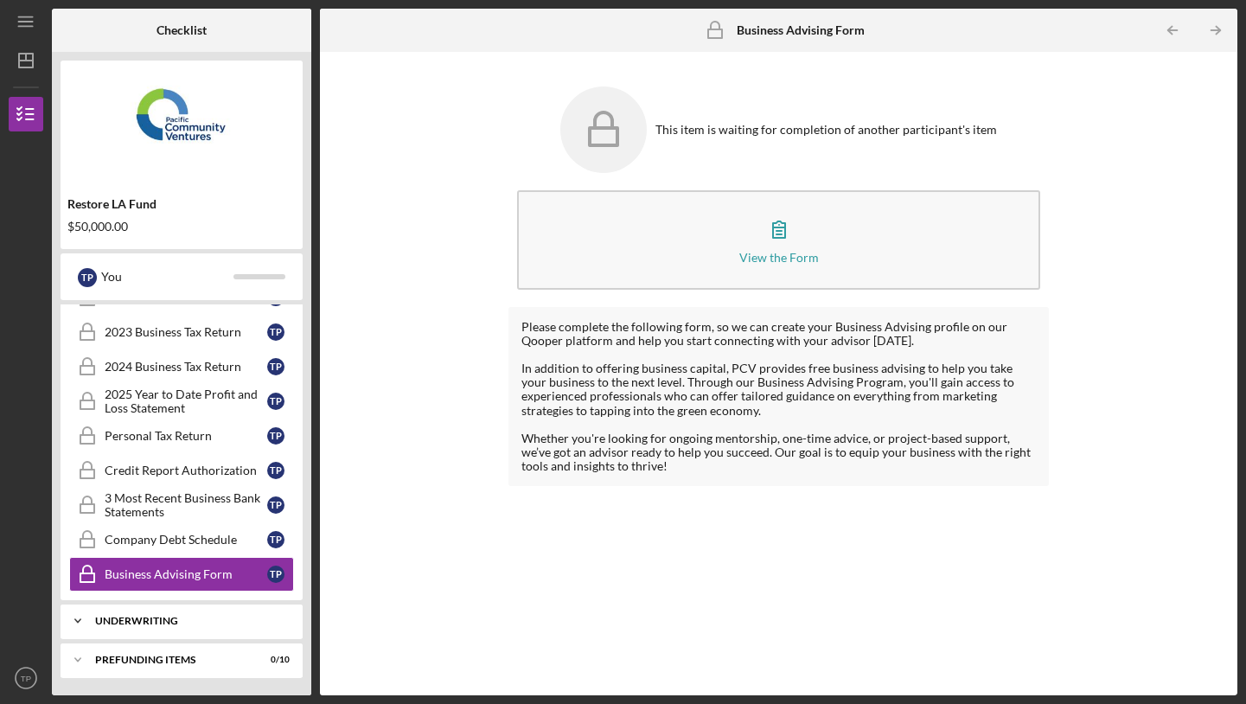
click at [164, 622] on div "Underwriting" at bounding box center [188, 620] width 186 height 10
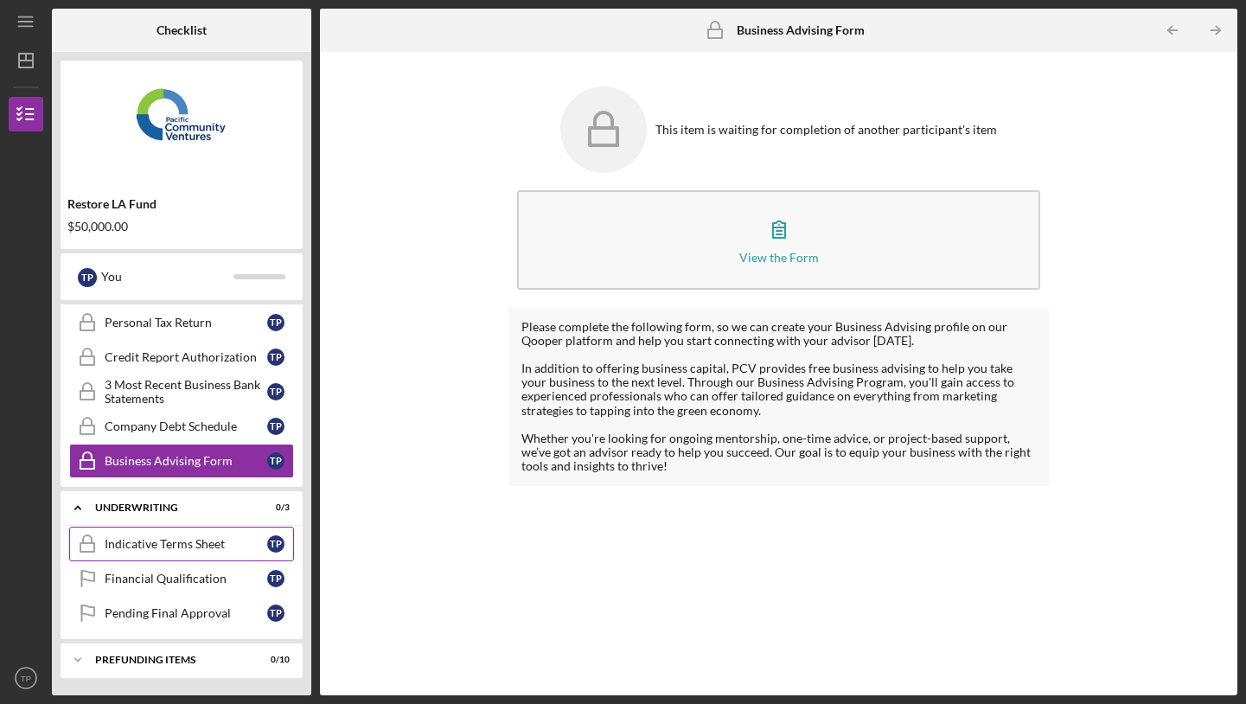
click at [212, 551] on link "Indicative Terms Sheet Indicative Terms Sheet T P" at bounding box center [181, 543] width 225 height 35
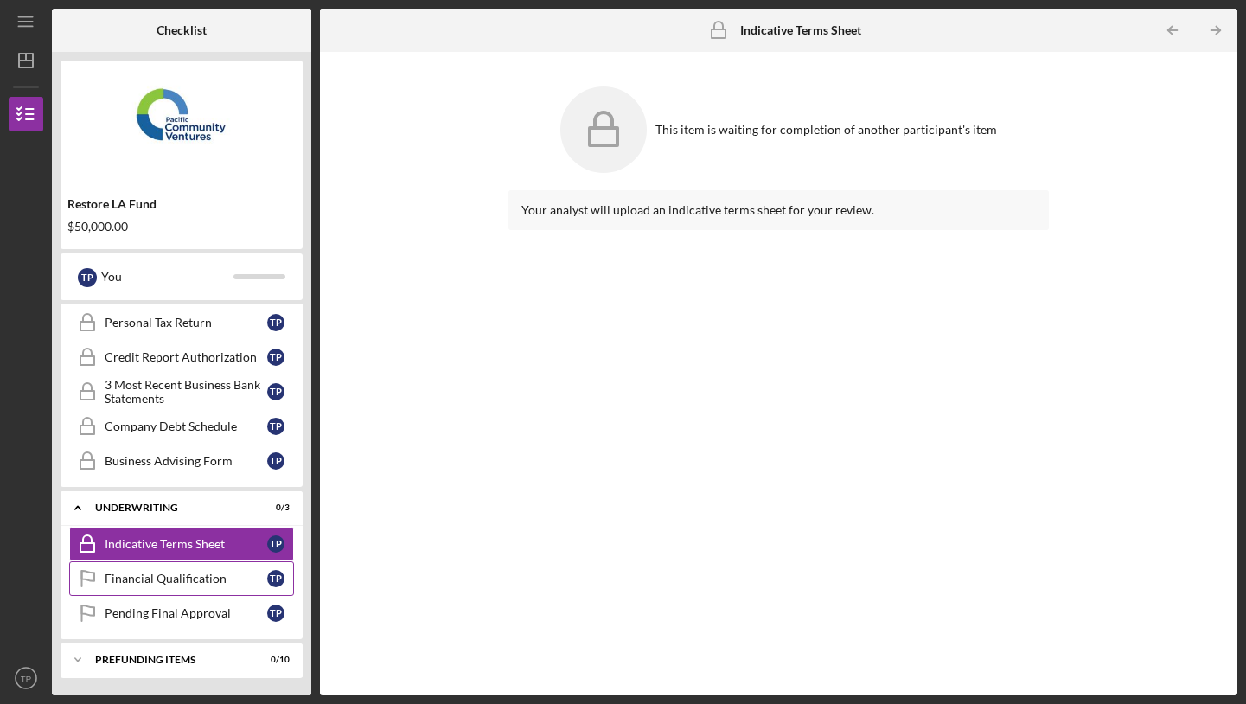
click at [200, 582] on div "Financial Qualification" at bounding box center [186, 578] width 163 height 14
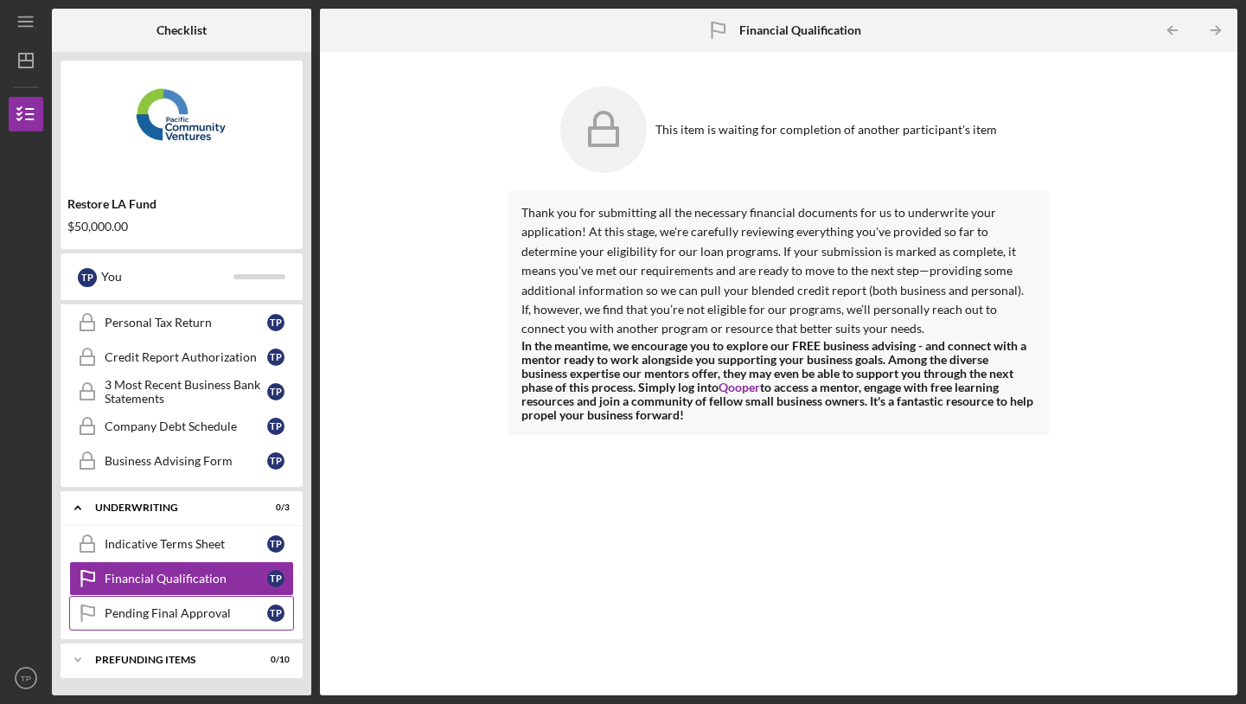
click at [200, 618] on div "Pending Final Approval" at bounding box center [186, 613] width 163 height 14
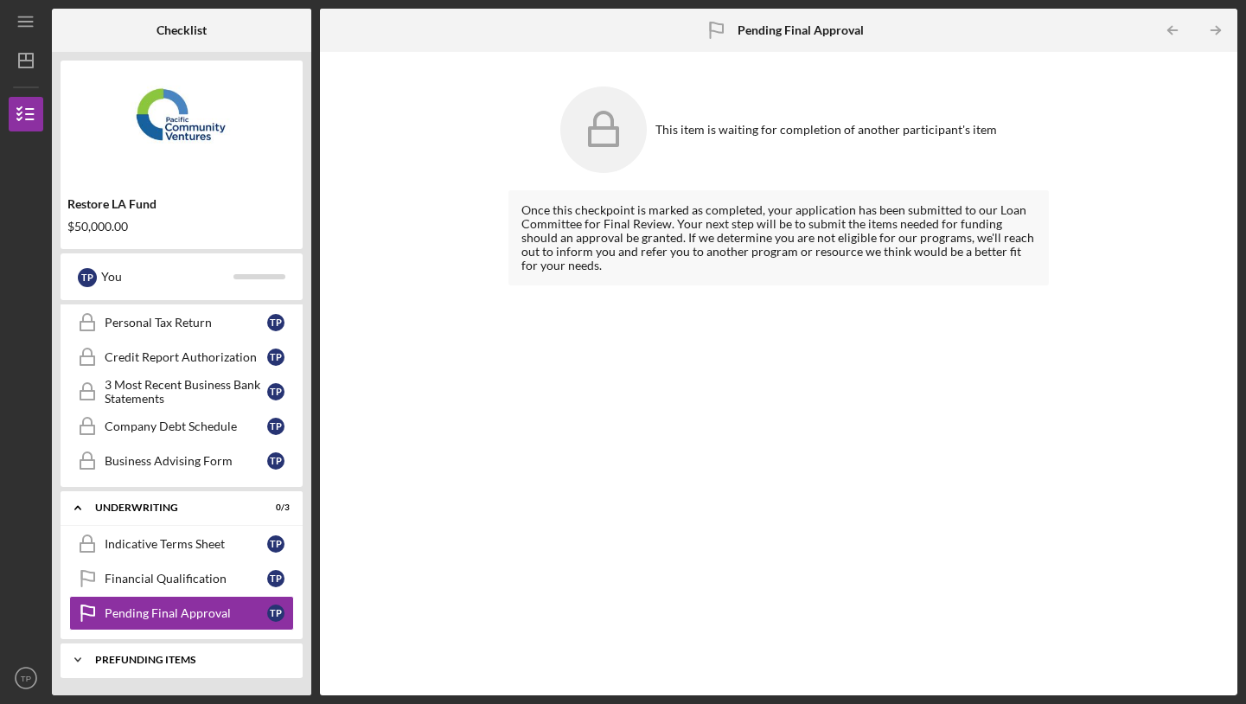
click at [183, 675] on div "Icon/Expander Prefunding Items 0 / 10" at bounding box center [182, 659] width 242 height 35
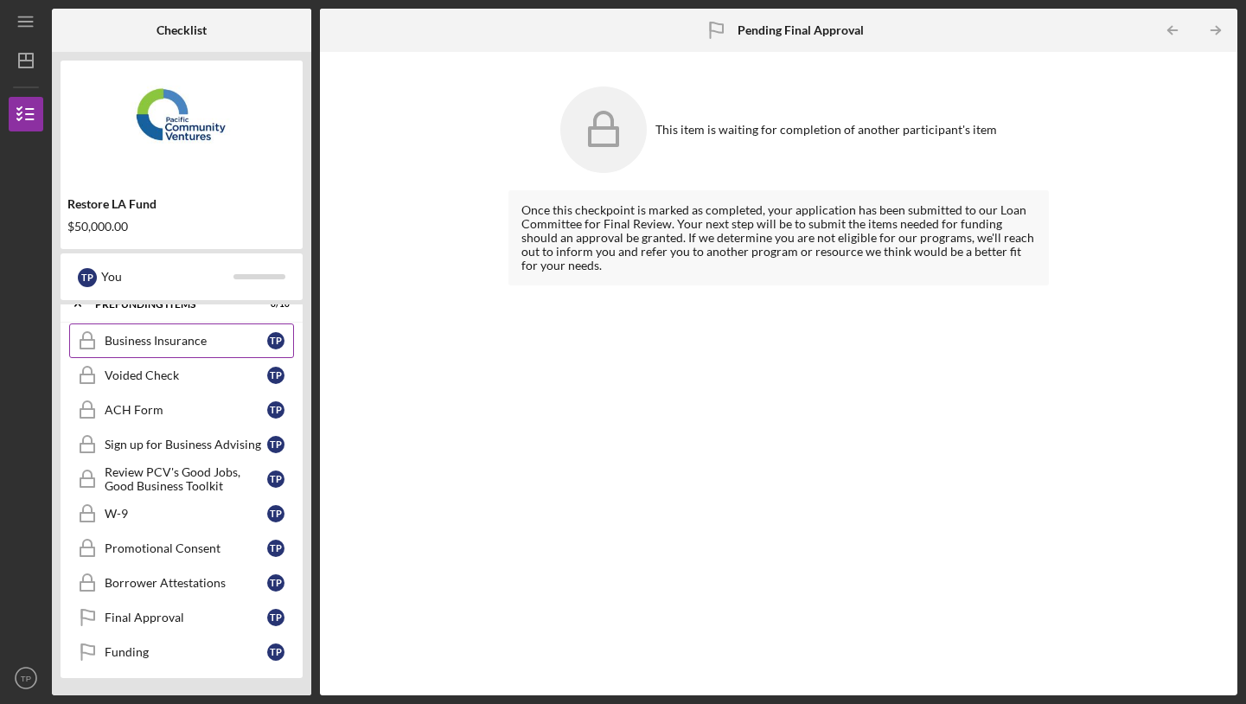
scroll to position [819, 0]
click at [169, 335] on div "Business Insurance" at bounding box center [186, 341] width 163 height 14
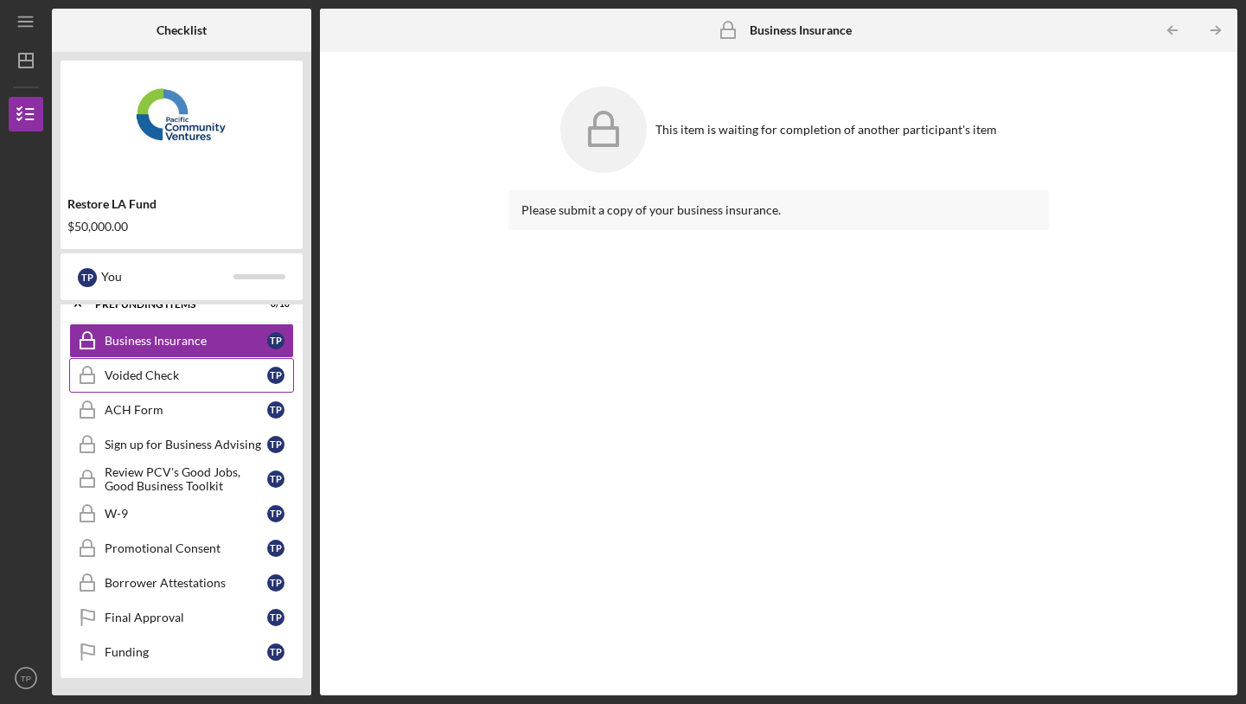
click at [168, 367] on link "Voided Check Voided Check T P" at bounding box center [181, 375] width 225 height 35
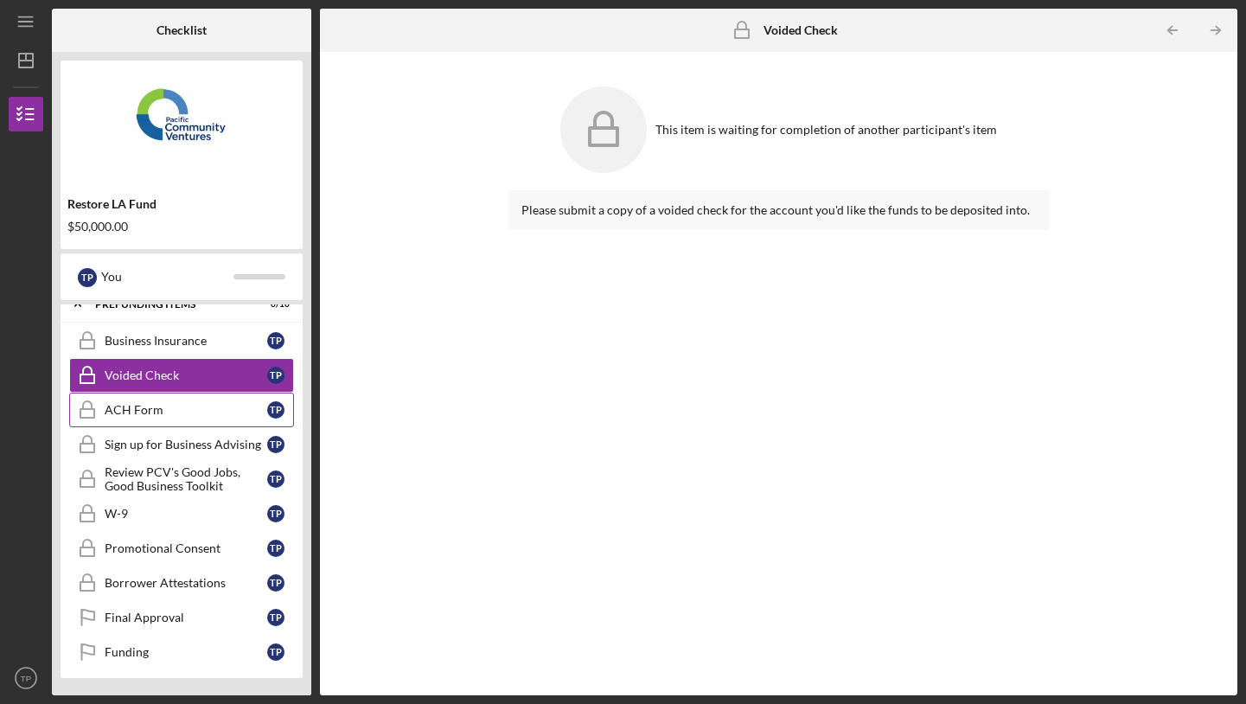
click at [166, 414] on div "ACH Form" at bounding box center [186, 410] width 163 height 14
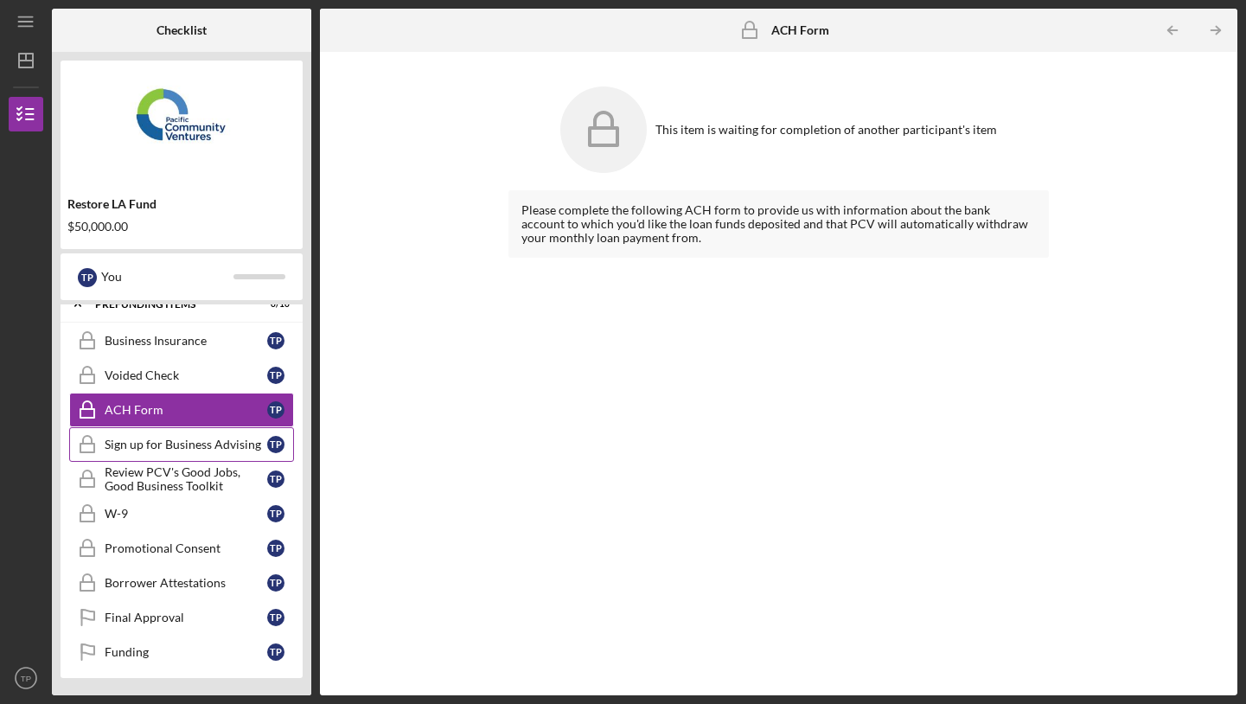
click at [186, 443] on div "Sign up for Business Advising" at bounding box center [186, 444] width 163 height 14
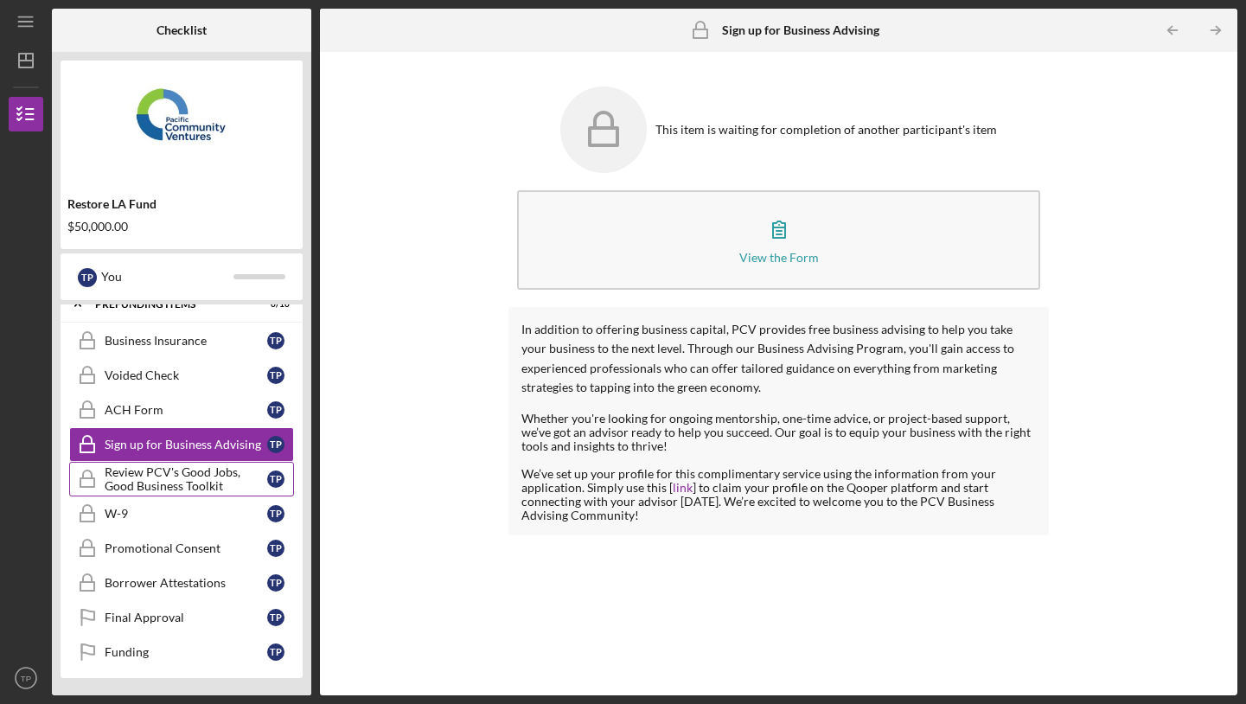
click at [184, 487] on div "Review PCV's Good Jobs, Good Business Toolkit" at bounding box center [186, 479] width 163 height 28
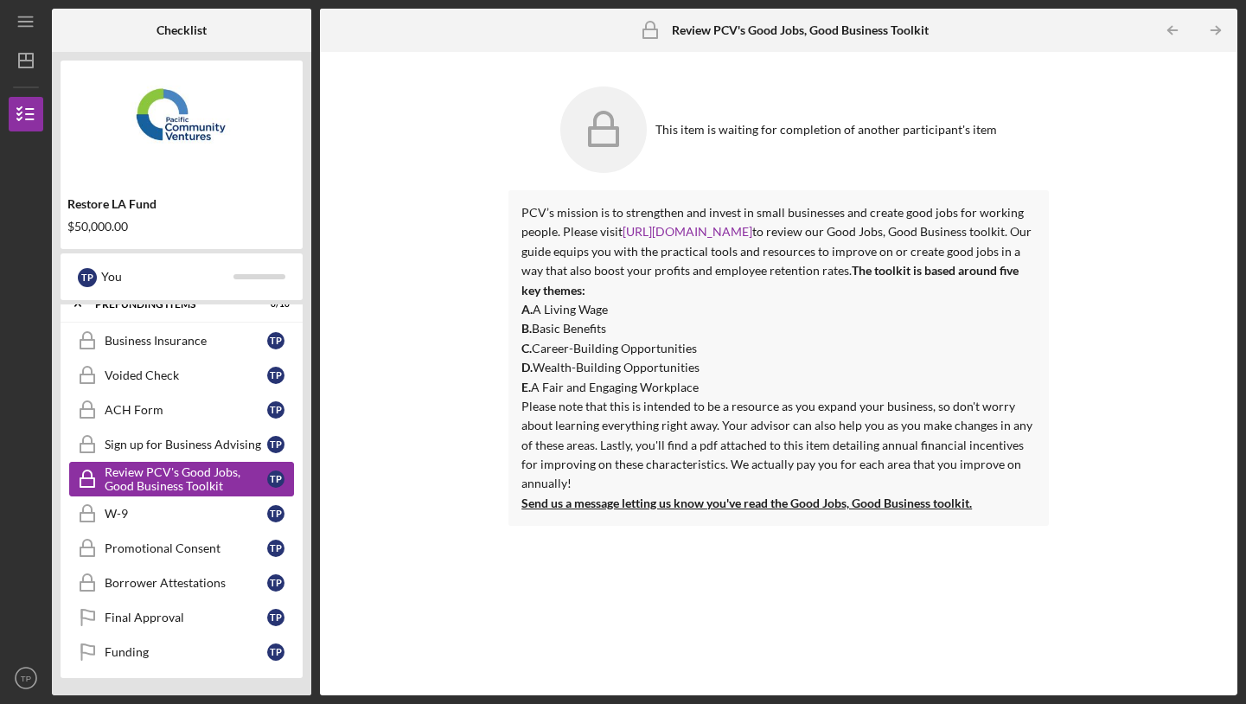
drag, startPoint x: 182, startPoint y: 509, endPoint x: 188, endPoint y: 484, distance: 26.0
click at [188, 484] on div "Business Insurance Business Insurance T P Voided Check Voided Check T P ACH For…" at bounding box center [182, 500] width 242 height 354
click at [181, 517] on div "W-9" at bounding box center [186, 514] width 163 height 14
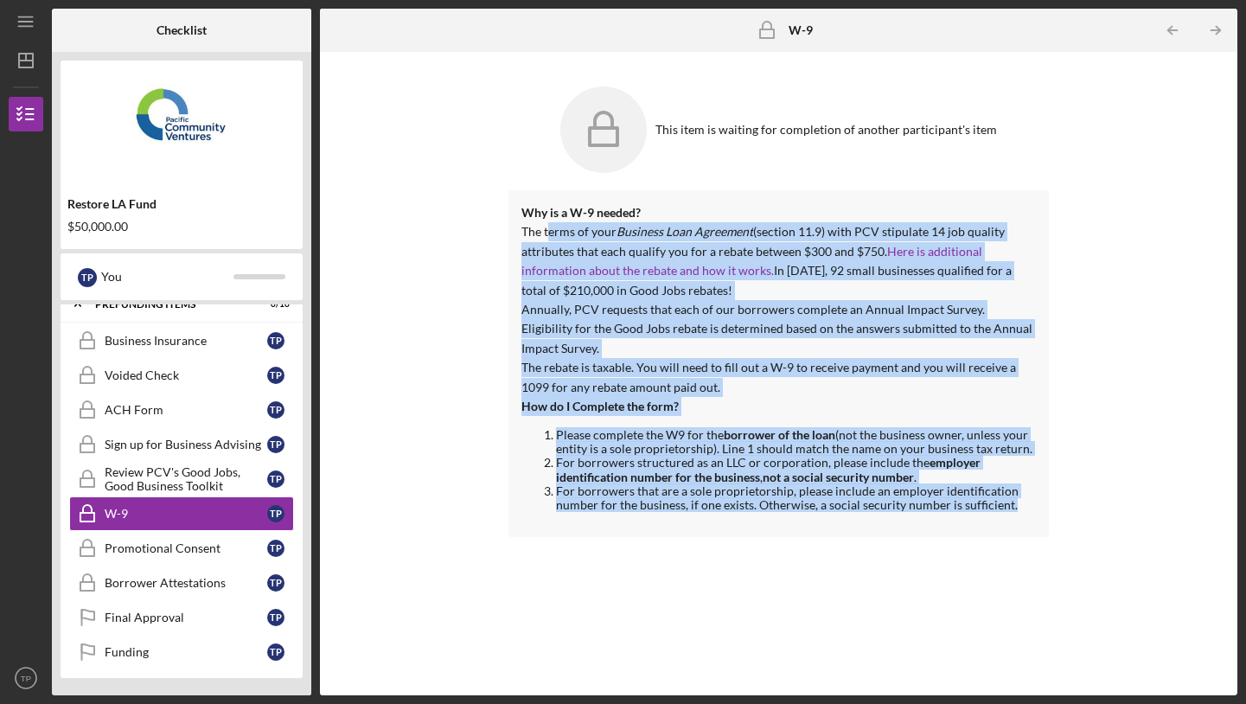
drag, startPoint x: 604, startPoint y: 236, endPoint x: 786, endPoint y: 509, distance: 328.0
click at [786, 509] on div "Why is a W-9 needed? The terms of your Business Loan Agreement (section 11.9) w…" at bounding box center [778, 363] width 540 height 347
click at [203, 551] on div "Promotional Consent" at bounding box center [186, 548] width 163 height 14
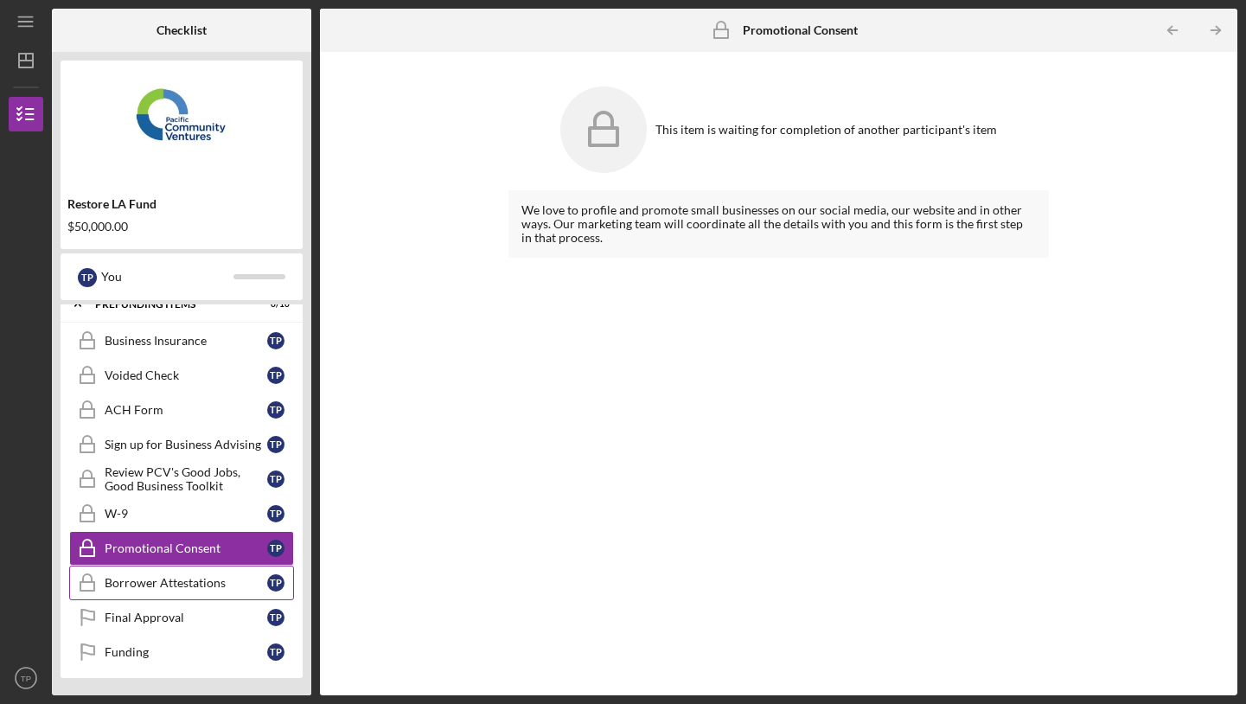
click at [200, 577] on div "Borrower Attestations" at bounding box center [186, 583] width 163 height 14
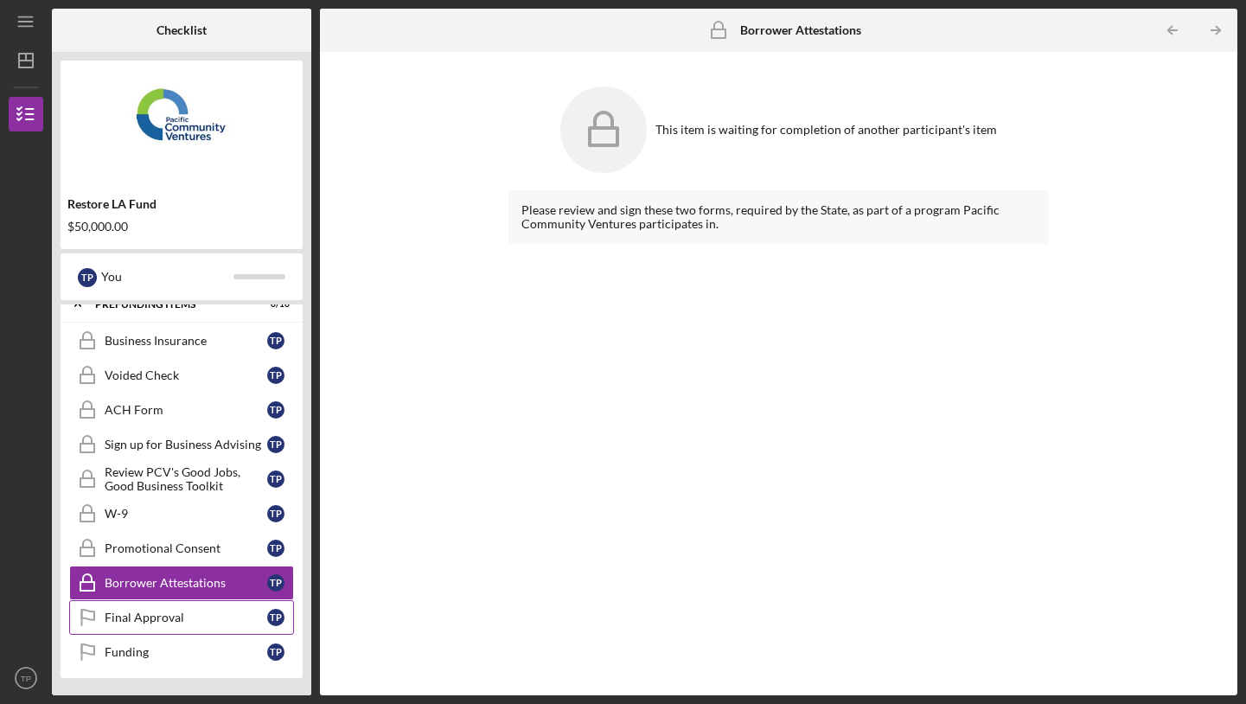
click at [188, 613] on div "Final Approval" at bounding box center [186, 617] width 163 height 14
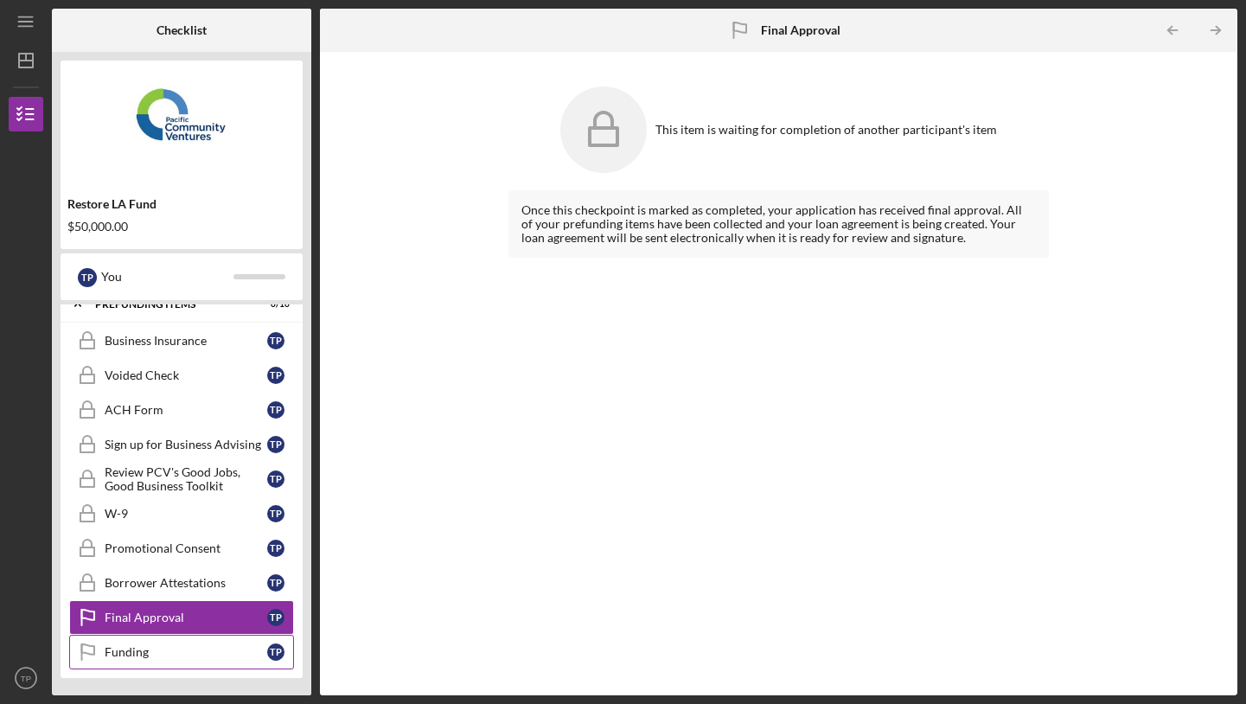
click at [184, 646] on div "Funding" at bounding box center [186, 652] width 163 height 14
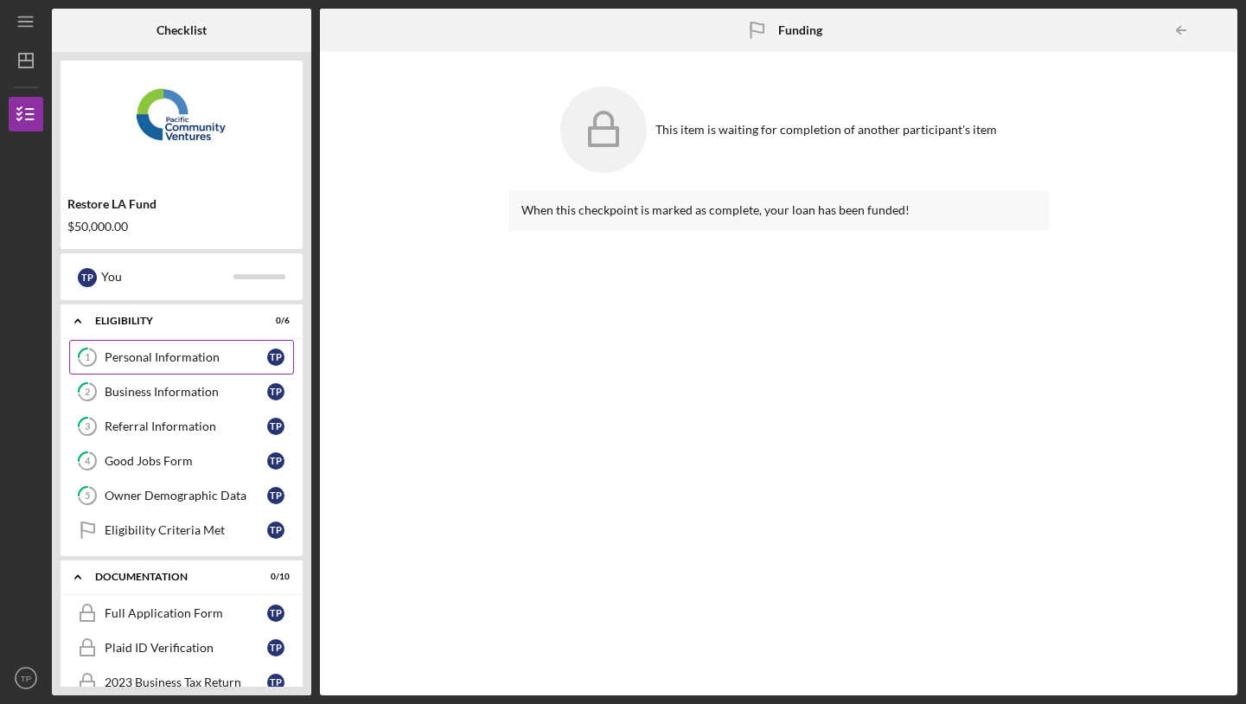
click at [193, 364] on link "1 Personal Information T P" at bounding box center [181, 357] width 225 height 35
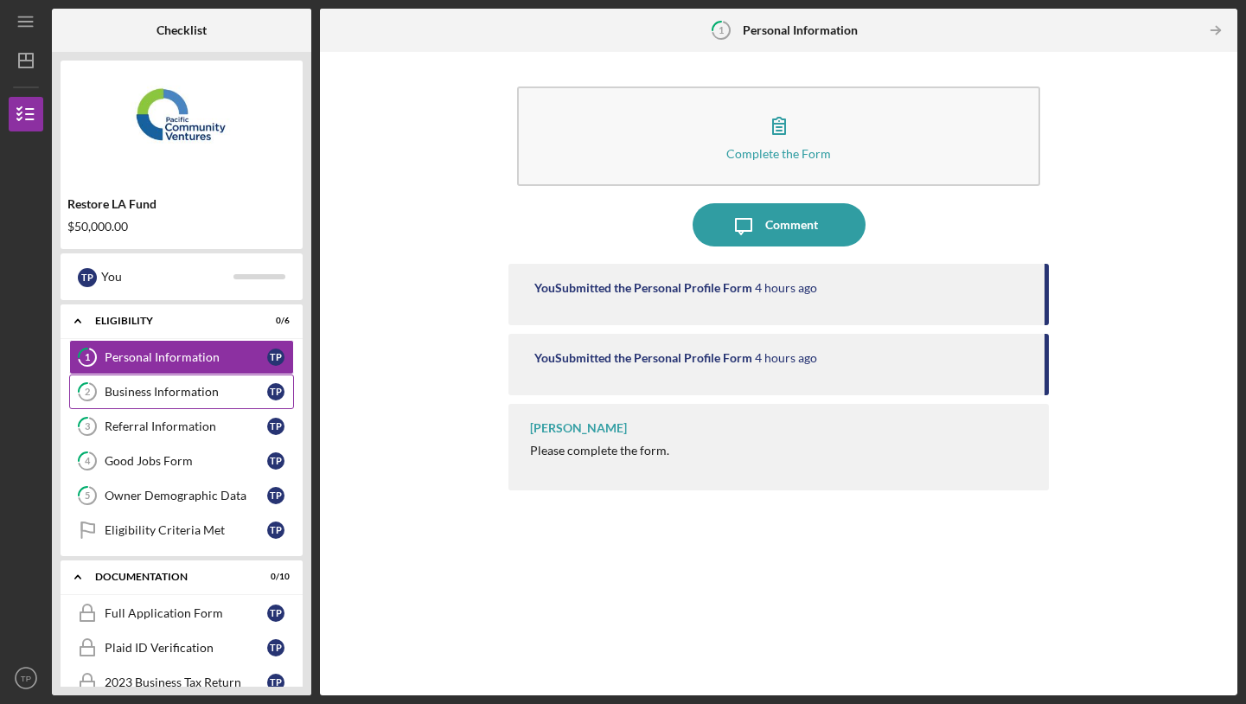
click at [183, 405] on link "2 Business Information T P" at bounding box center [181, 391] width 225 height 35
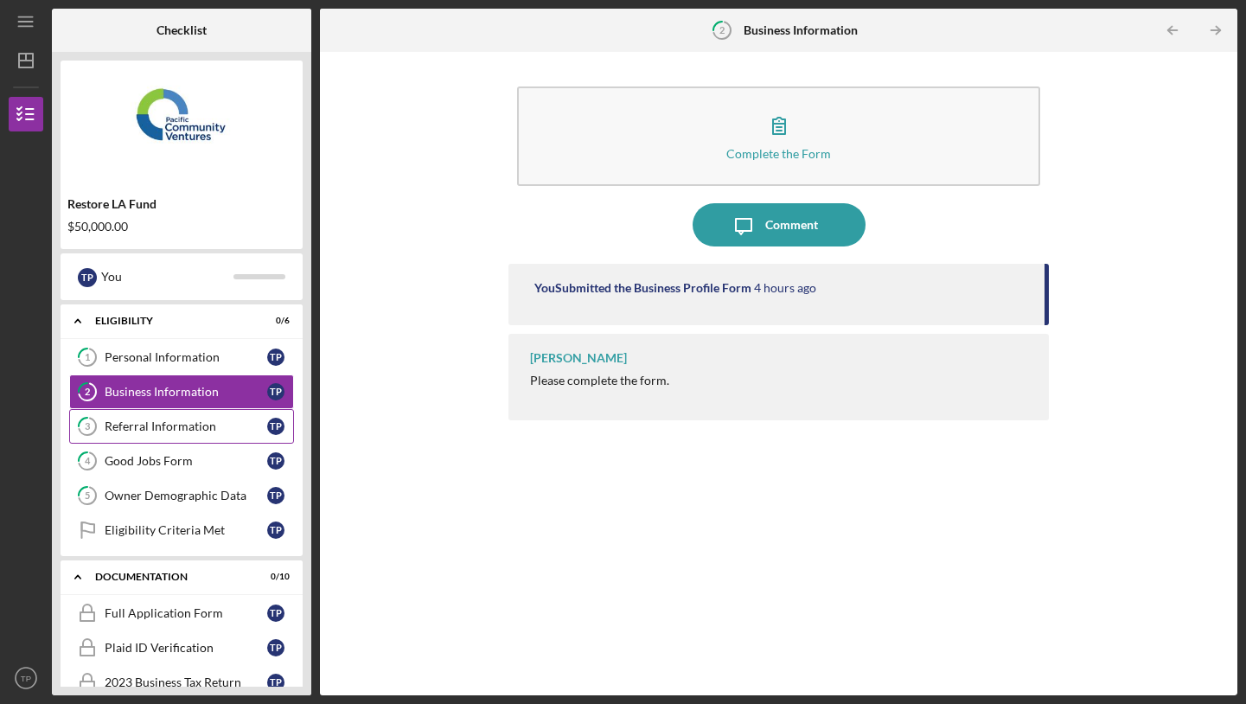
click at [183, 423] on div "Referral Information" at bounding box center [186, 426] width 163 height 14
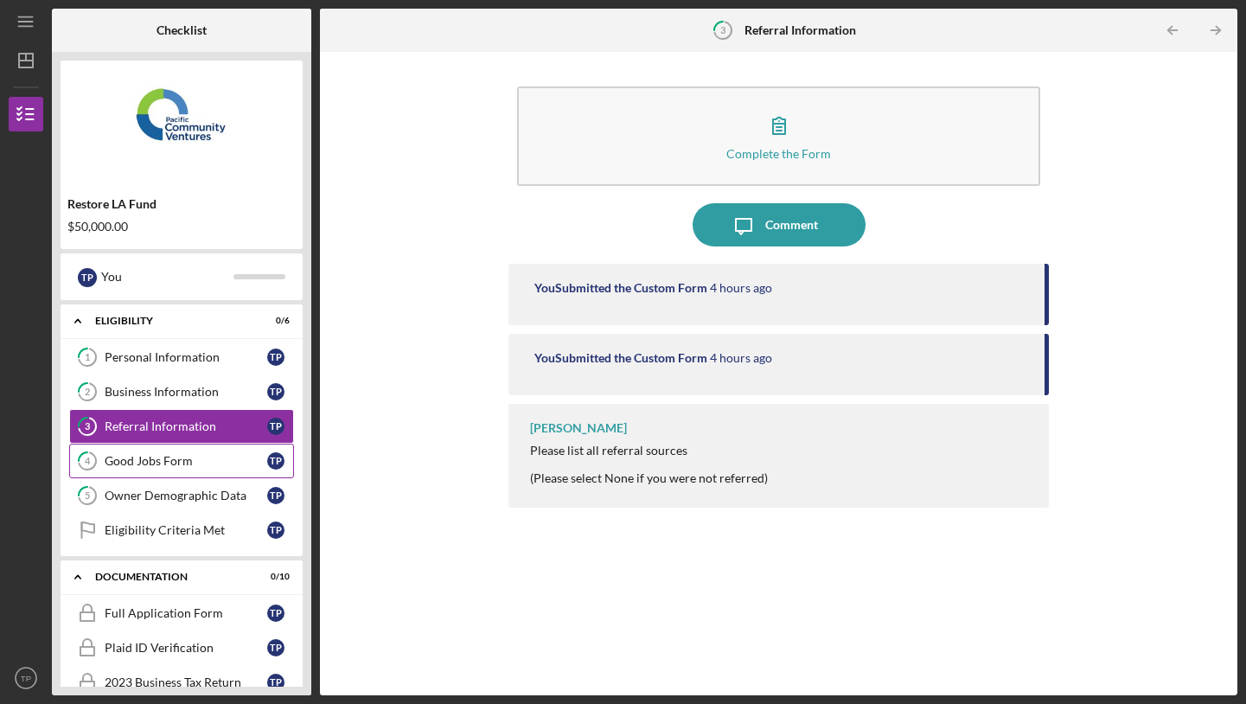
click at [183, 466] on div "Good Jobs Form" at bounding box center [186, 461] width 163 height 14
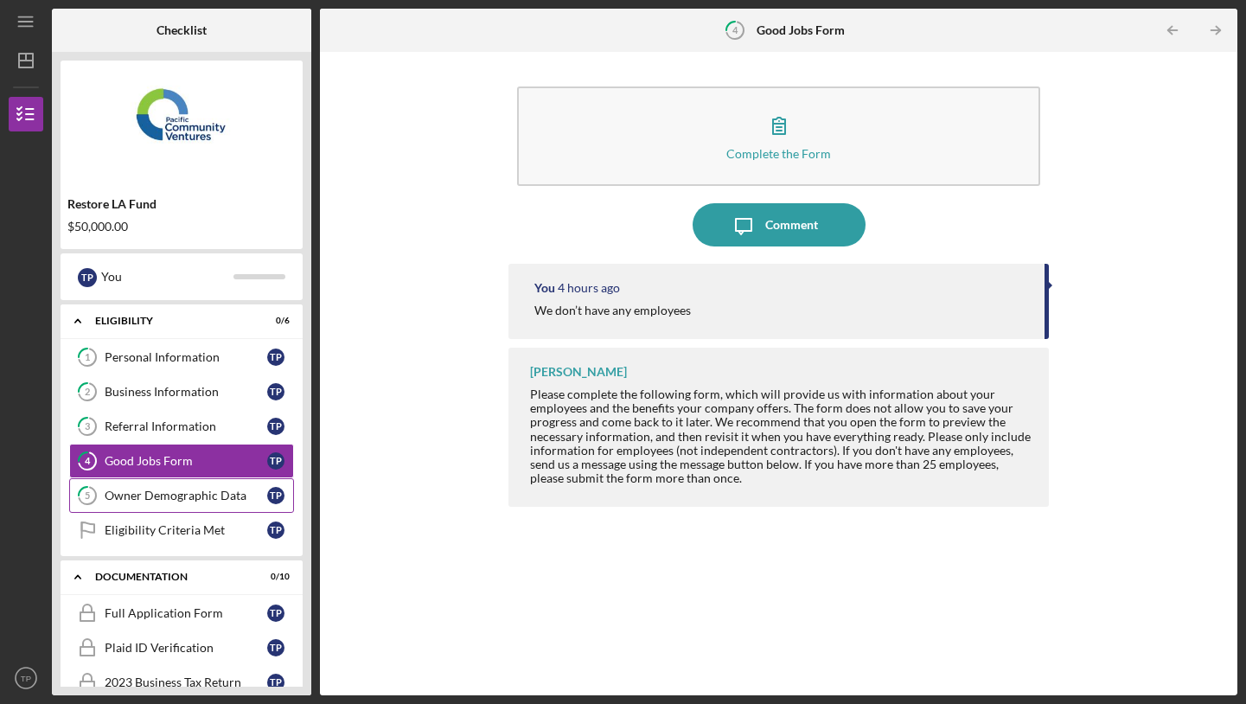
click at [183, 488] on link "5 Owner Demographic Data T P" at bounding box center [181, 495] width 225 height 35
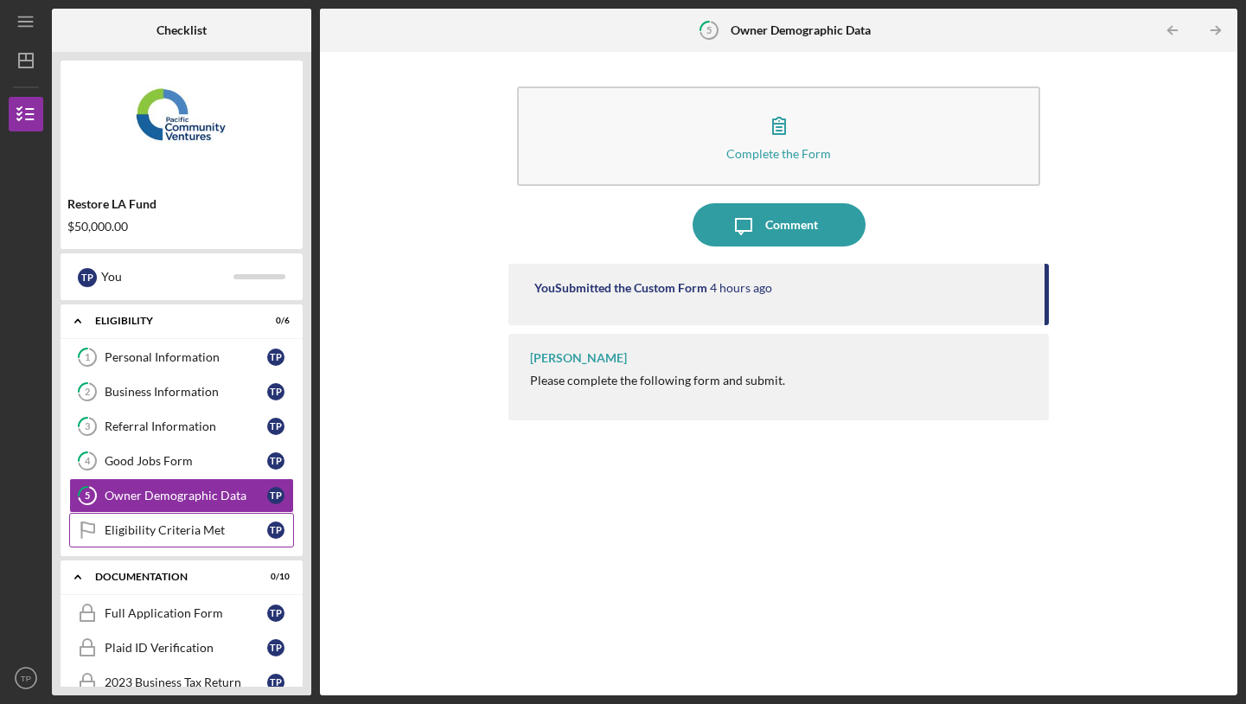
click at [181, 525] on div "Eligibility Criteria Met" at bounding box center [186, 530] width 163 height 14
